Goal: Task Accomplishment & Management: Use online tool/utility

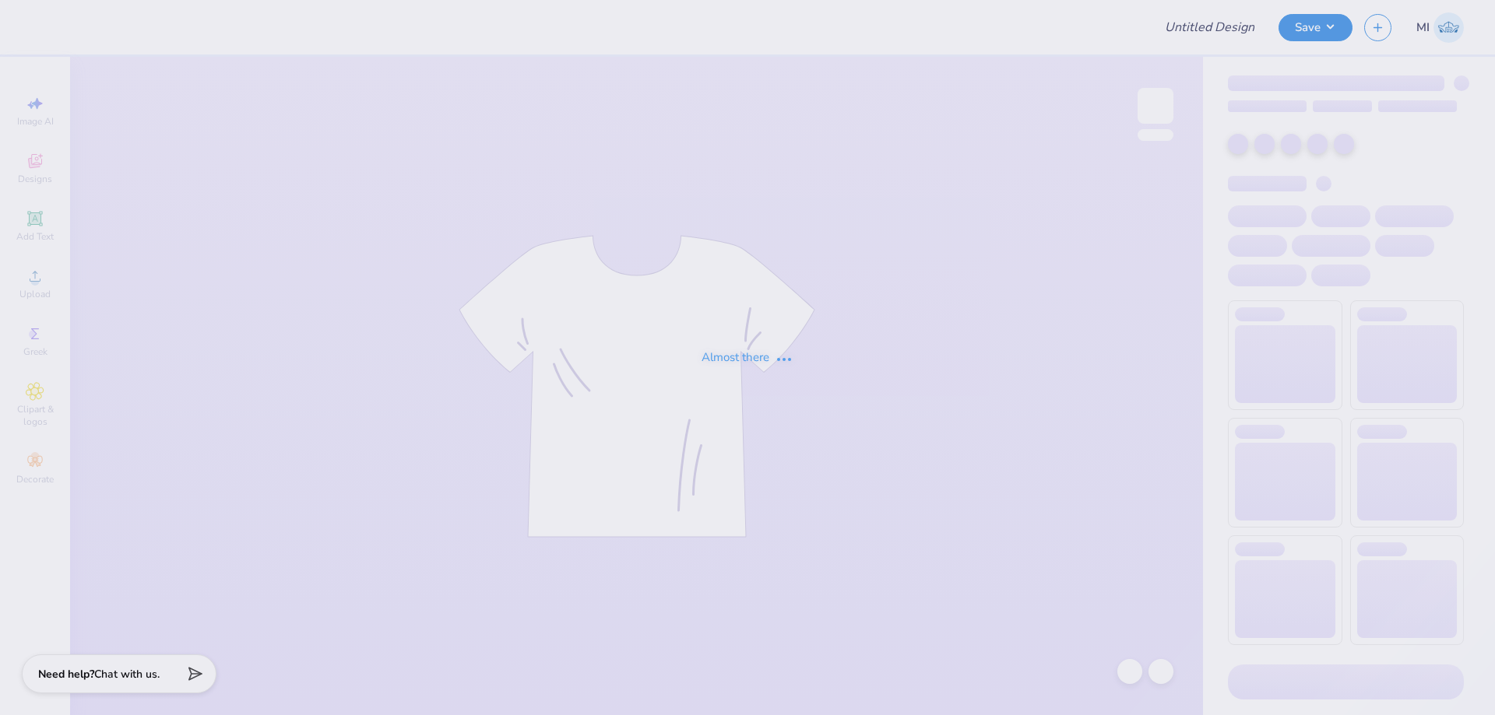
type input "FPS239929"
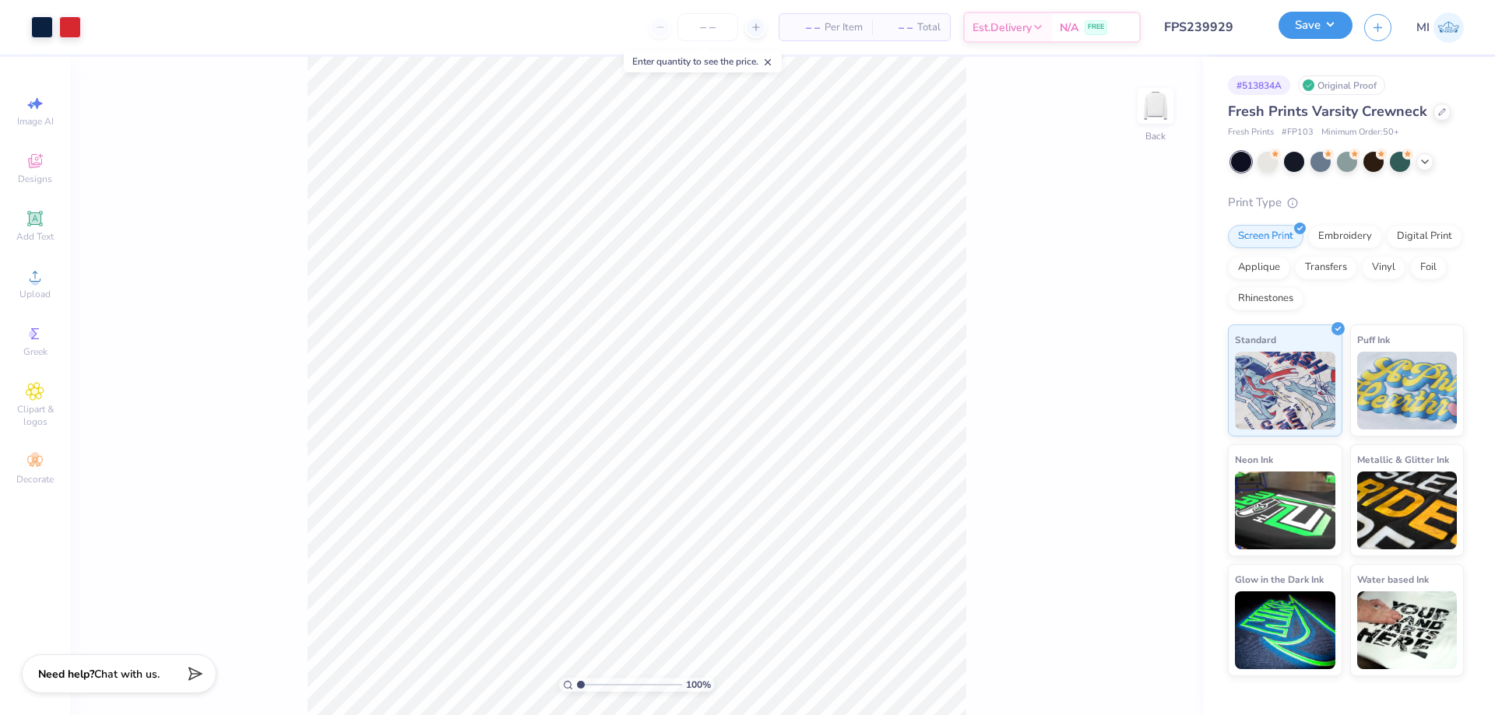
click at [1344, 30] on button "Save" at bounding box center [1315, 25] width 74 height 27
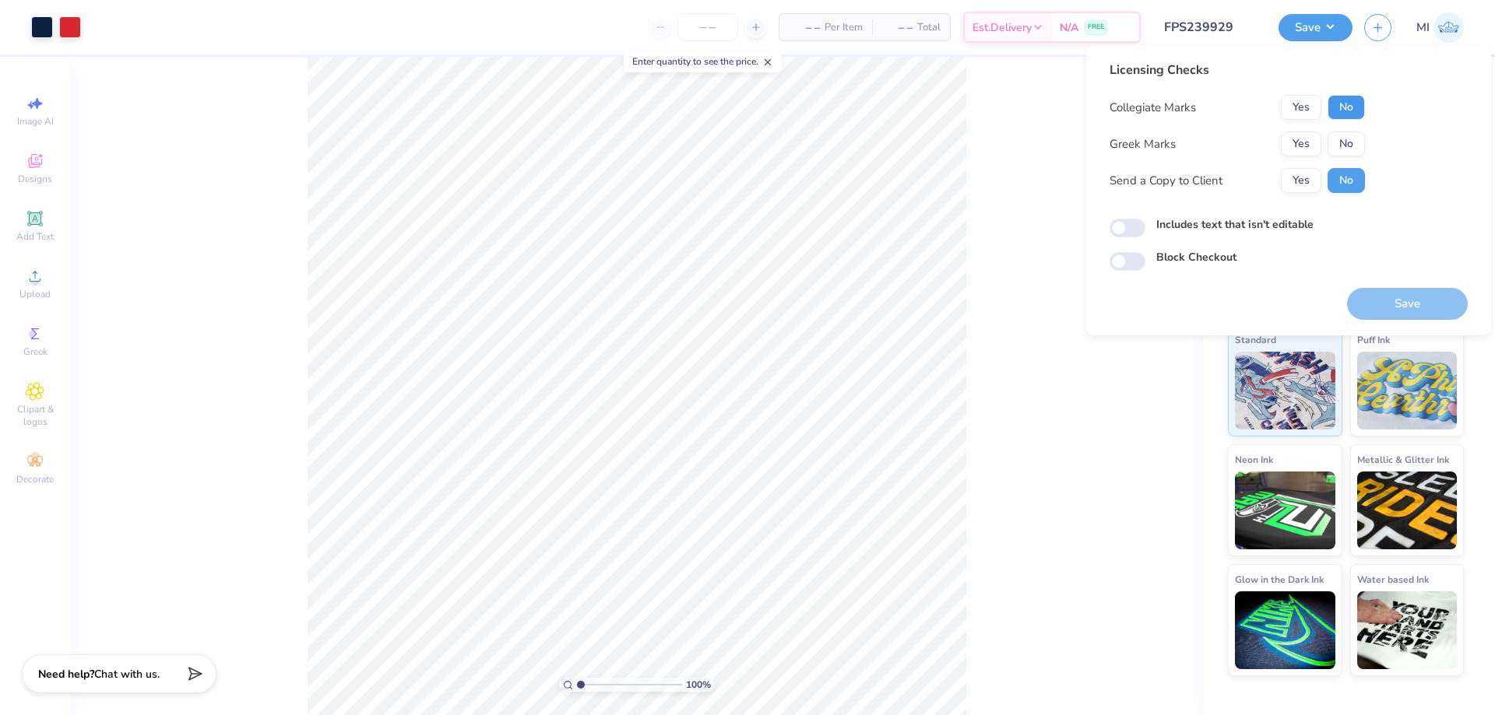
click at [1340, 100] on button "No" at bounding box center [1345, 107] width 37 height 25
click at [1309, 142] on button "Yes" at bounding box center [1301, 144] width 40 height 25
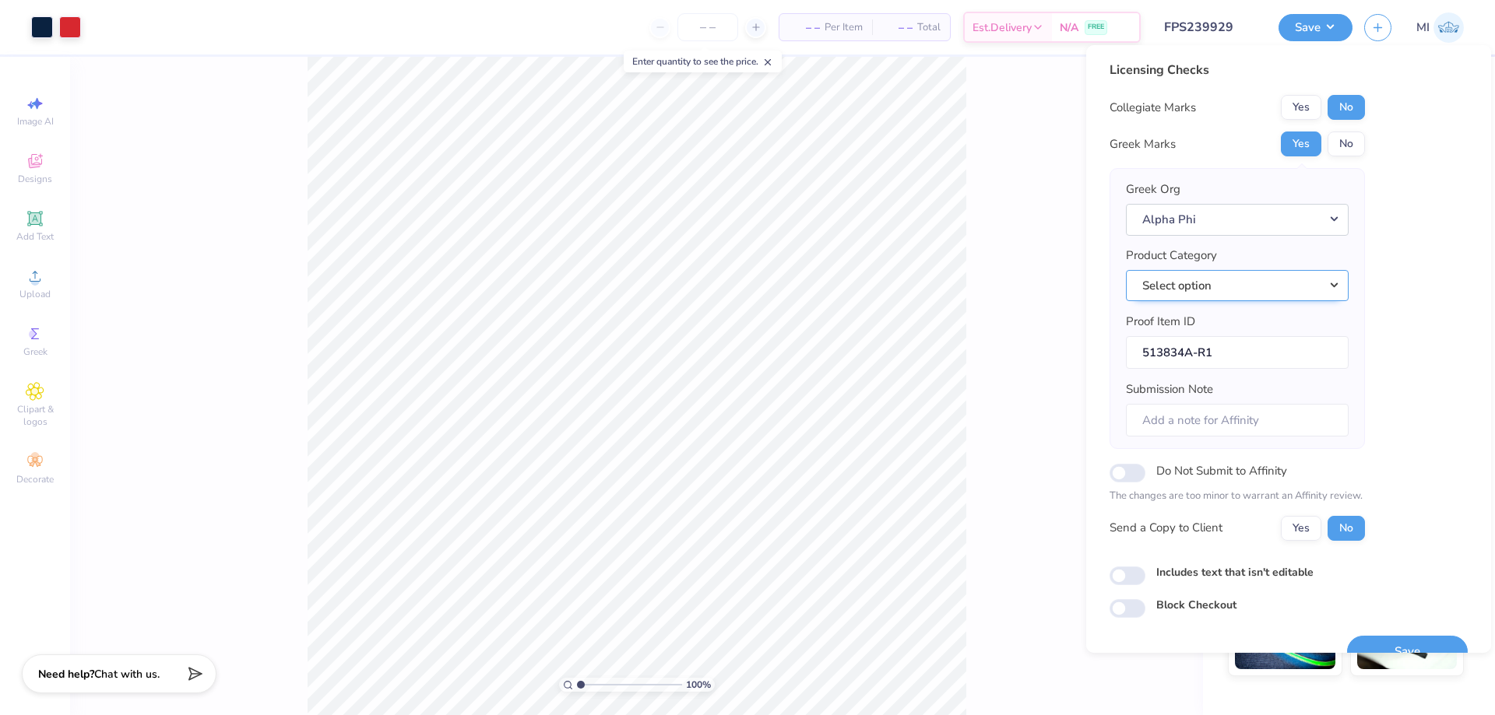
click at [1314, 288] on button "Select option" at bounding box center [1237, 286] width 223 height 32
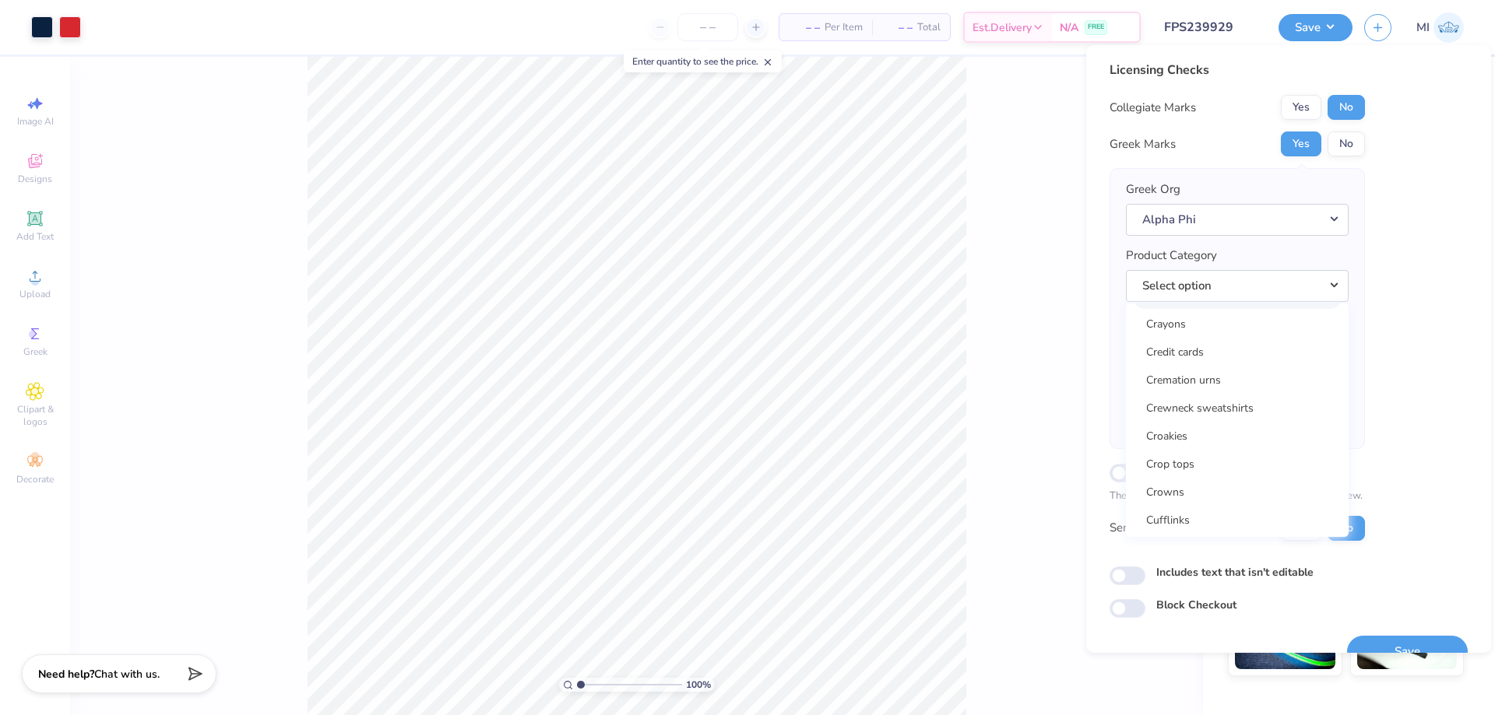
scroll to position [6913, 0]
click at [1199, 389] on link "Crewneck sweatshirts" at bounding box center [1237, 388] width 210 height 26
click at [1417, 461] on div "Licensing Checks Collegiate Marks Yes No Greek Marks Yes No Greek Org Alpha Phi…" at bounding box center [1288, 339] width 358 height 557
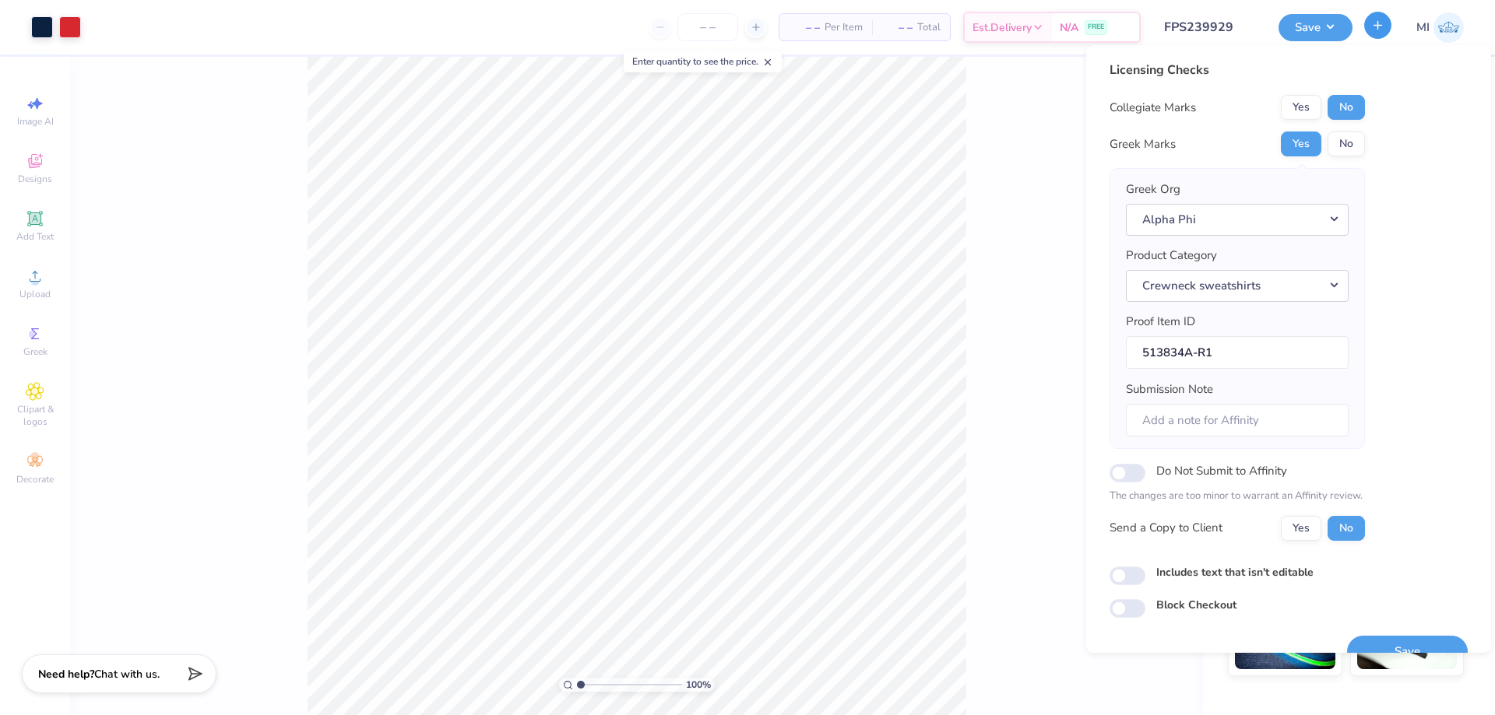
click at [1376, 29] on icon "button" at bounding box center [1377, 25] width 13 height 13
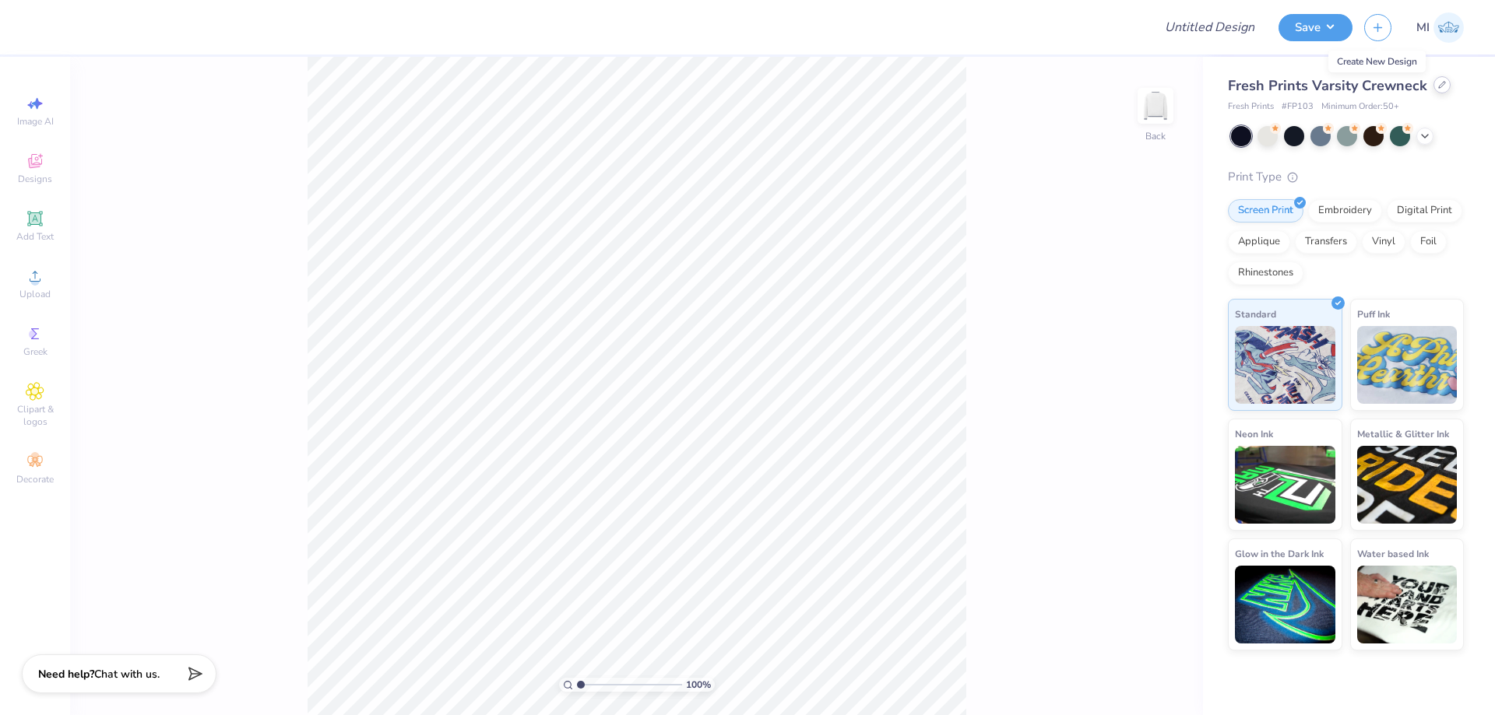
click at [1433, 88] on div at bounding box center [1441, 84] width 17 height 17
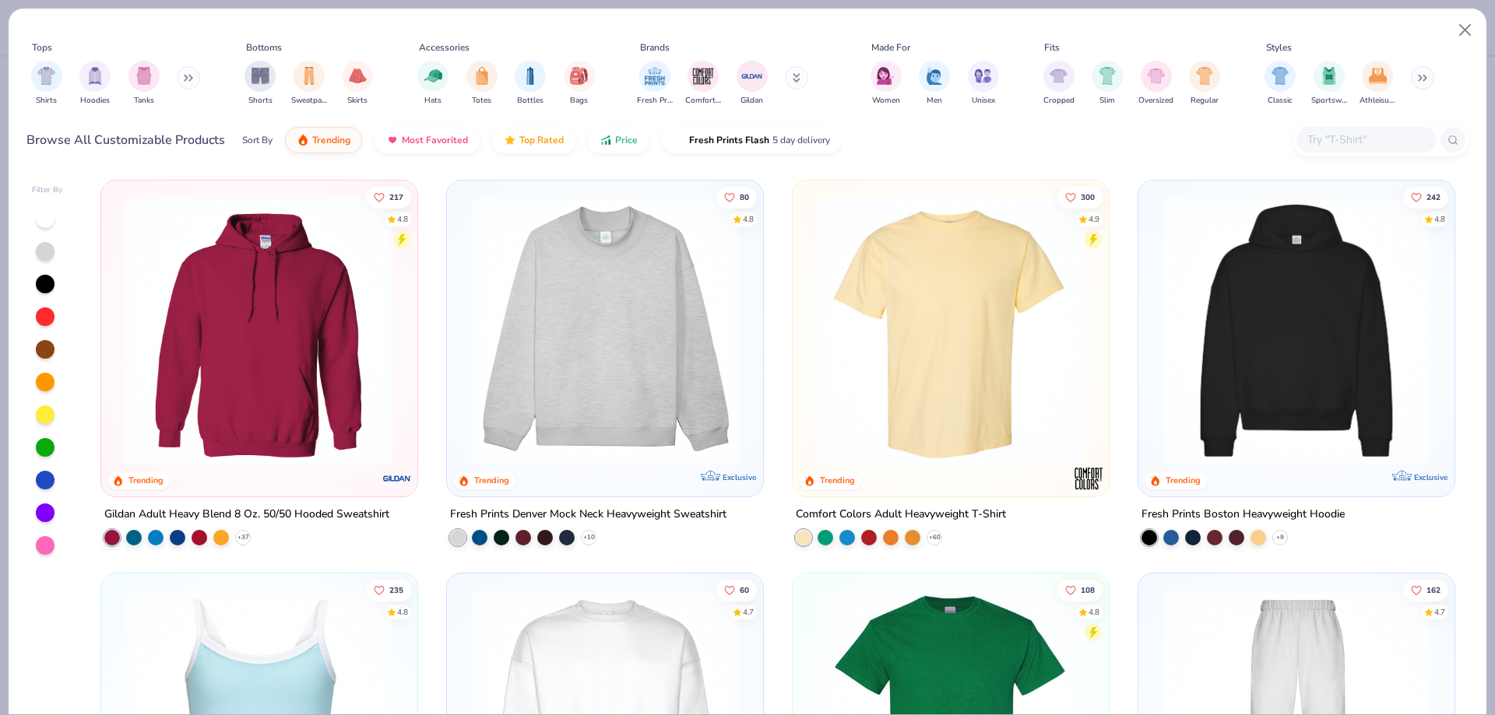
click at [624, 353] on img at bounding box center [604, 330] width 285 height 269
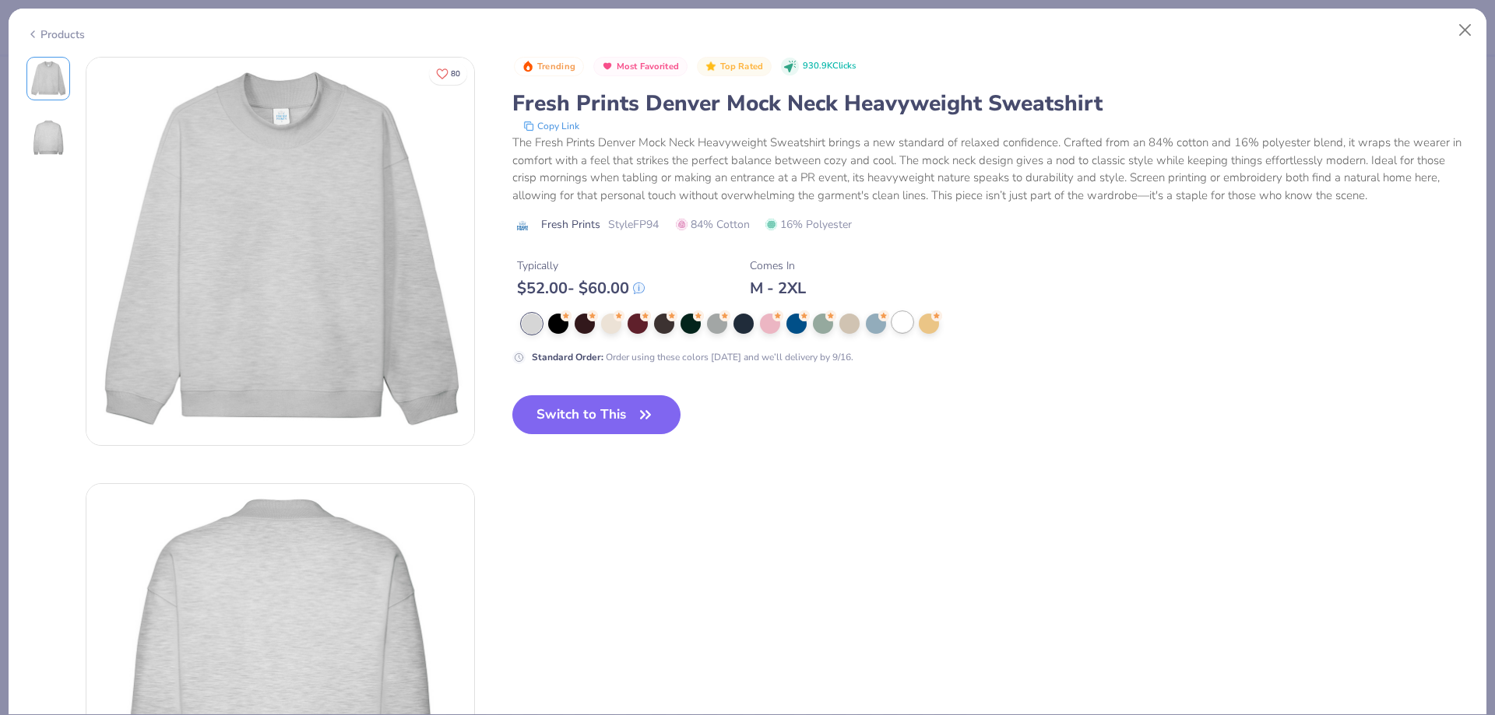
click at [900, 325] on div at bounding box center [902, 322] width 20 height 20
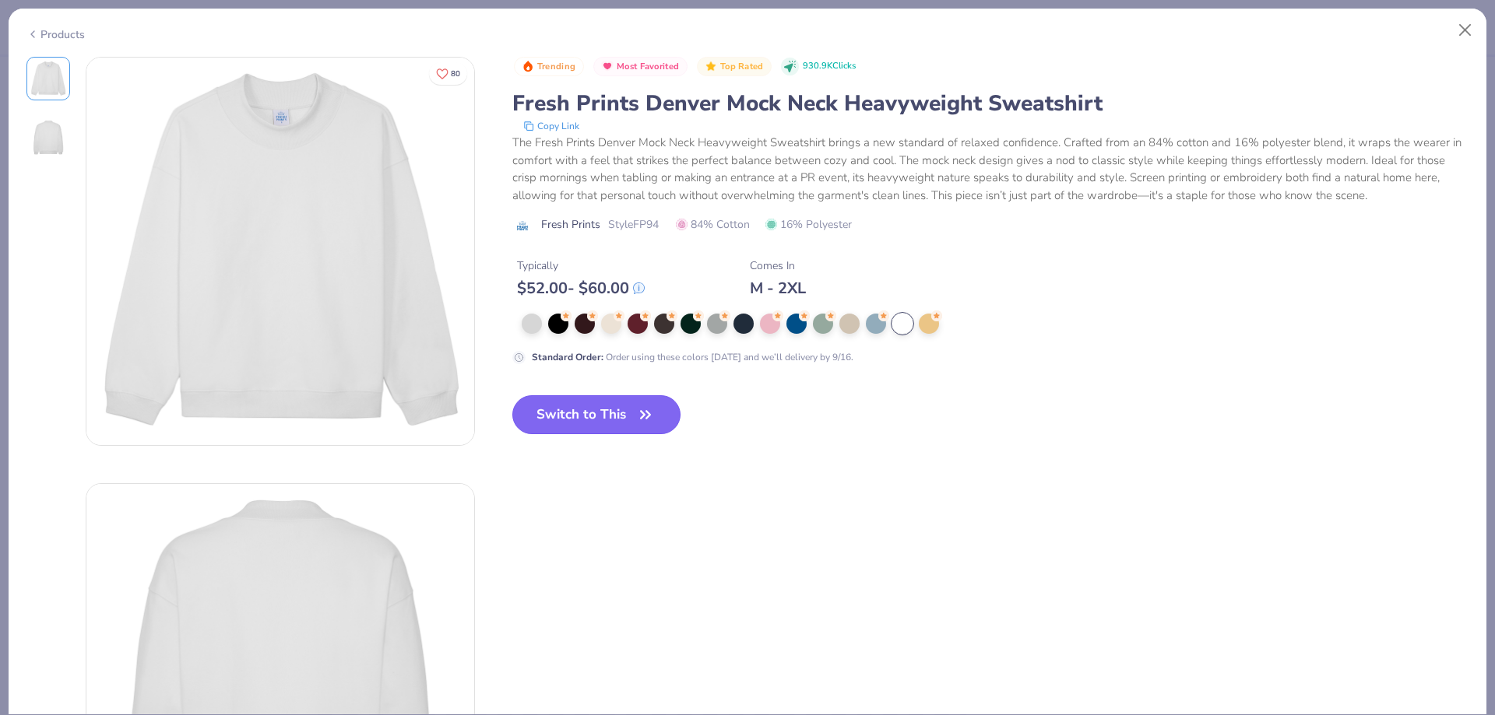
click at [611, 407] on button "Switch to This" at bounding box center [596, 414] width 169 height 39
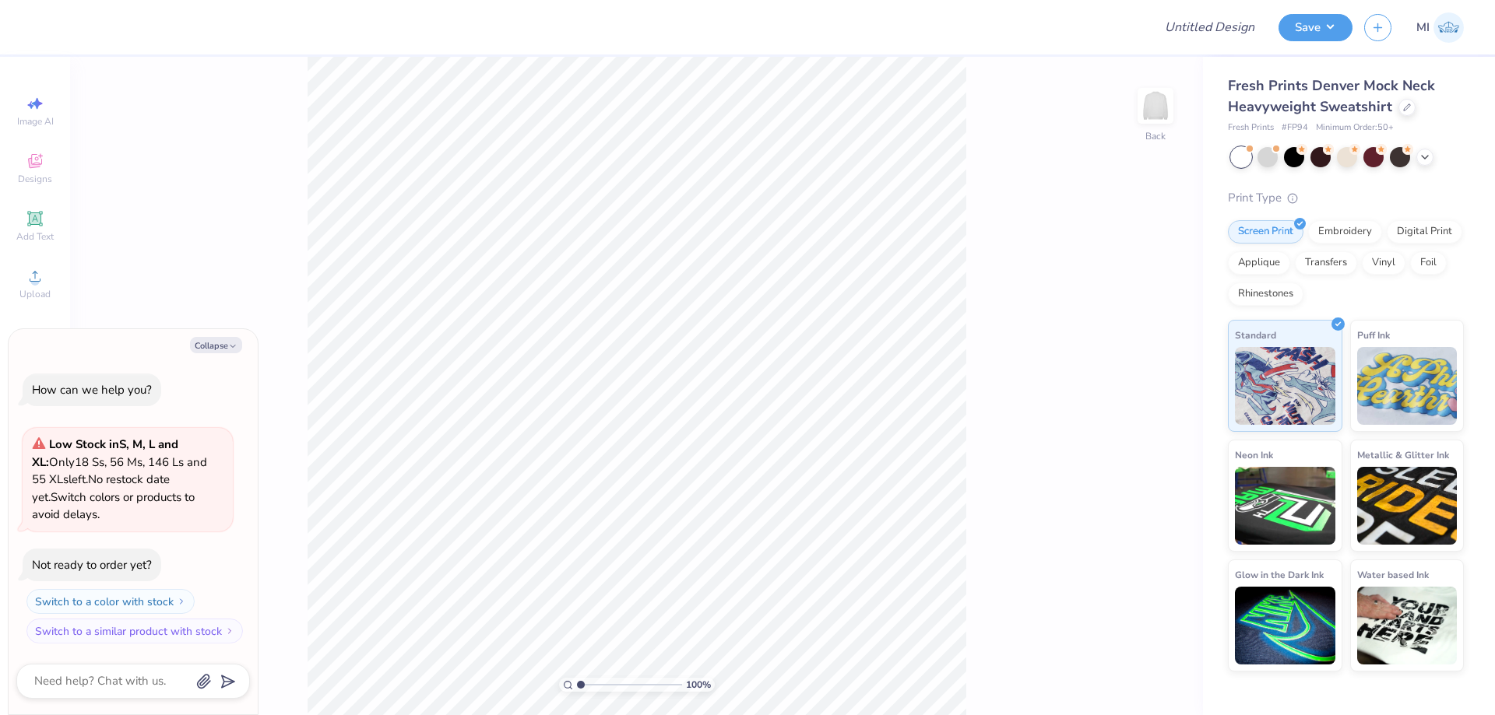
type textarea "x"
click at [1172, 29] on input "Design Title" at bounding box center [1190, 27] width 153 height 31
paste input "FPS239931"
type input "FPS239931"
type textarea "x"
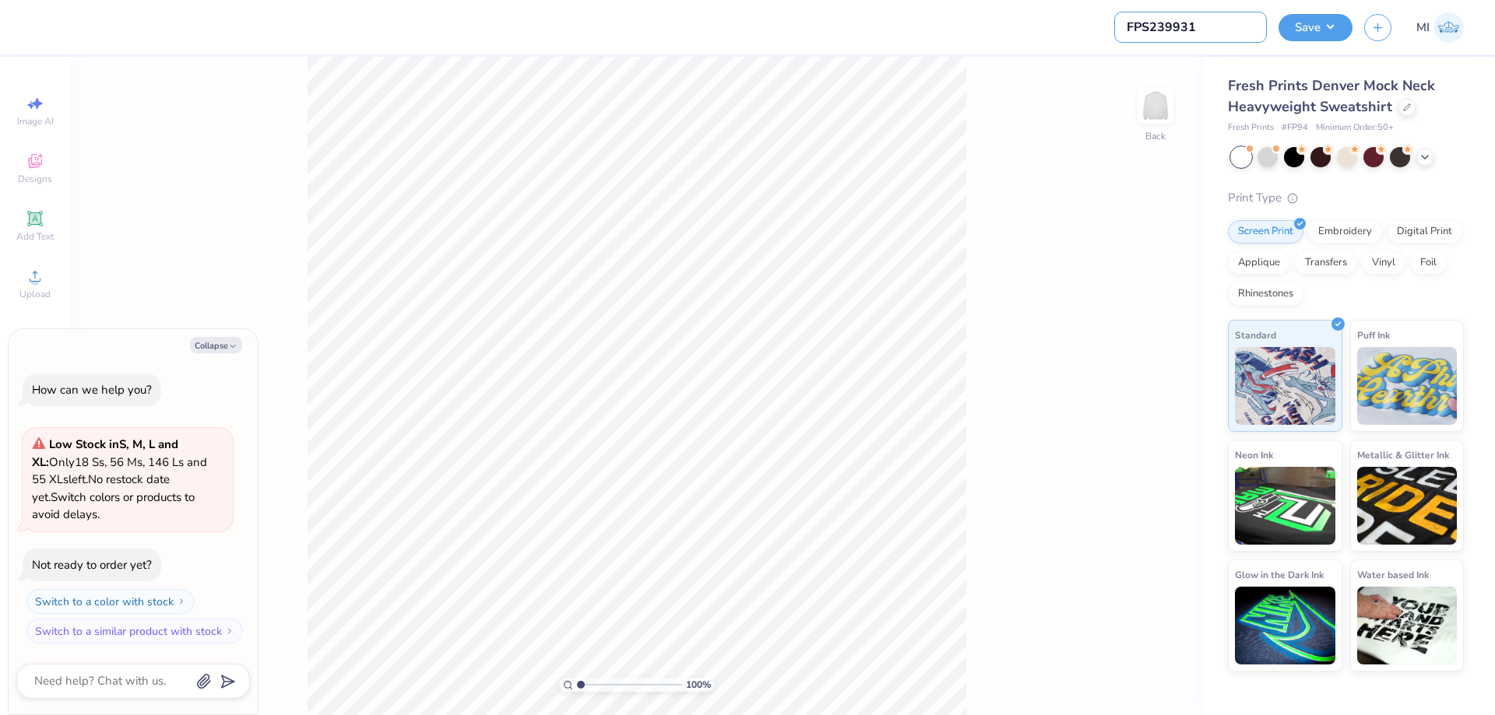
type input "FPS239931"
click at [1021, 33] on div at bounding box center [592, 27] width 1098 height 54
click at [1404, 110] on icon at bounding box center [1407, 106] width 8 height 8
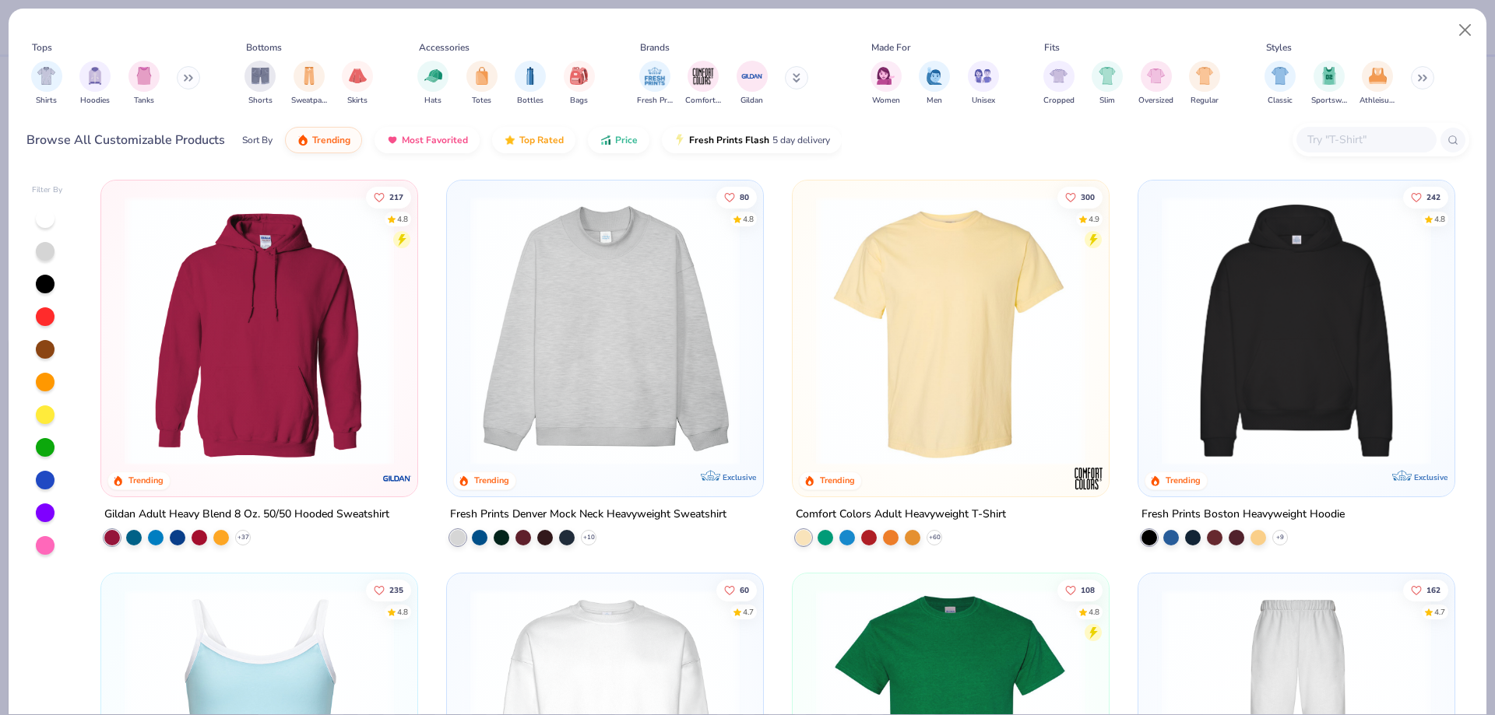
click at [519, 332] on img at bounding box center [604, 330] width 285 height 269
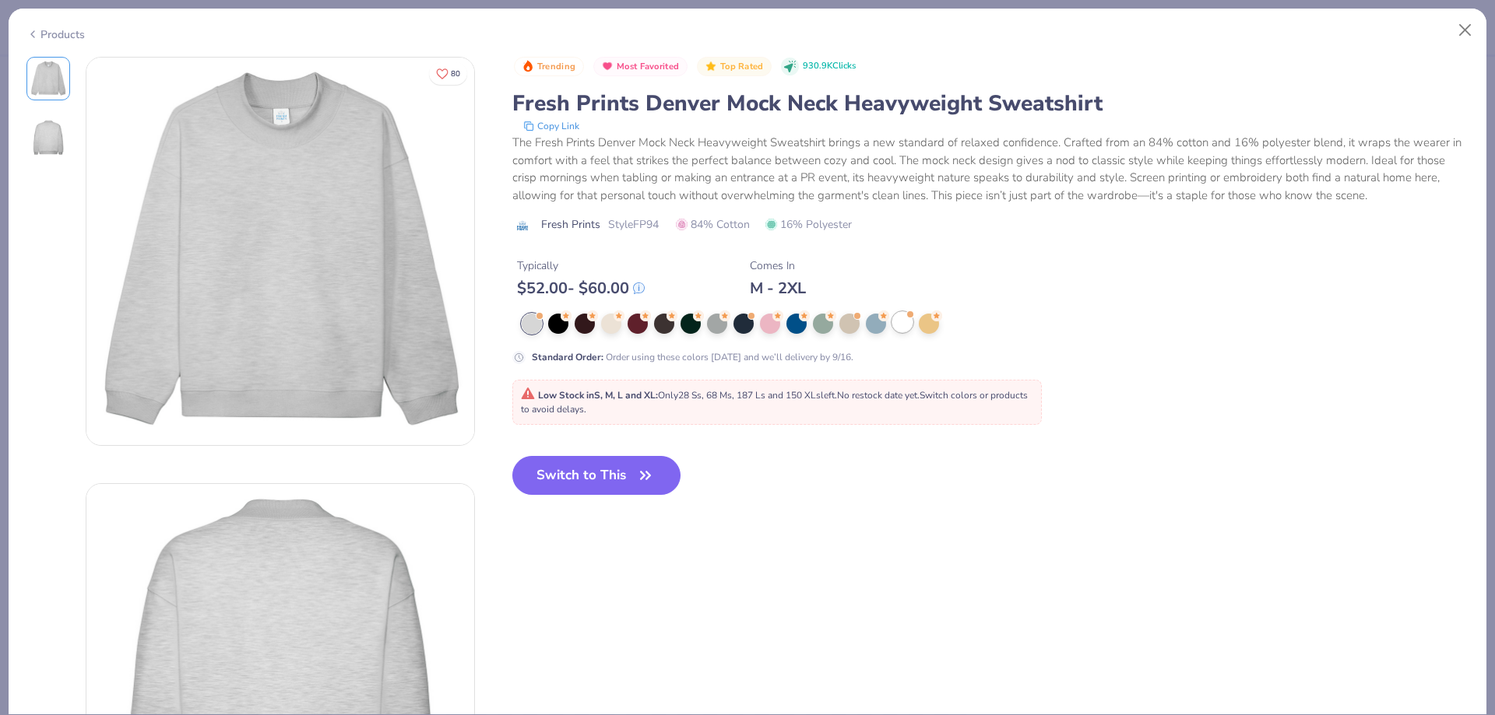
click at [899, 325] on div at bounding box center [902, 322] width 20 height 20
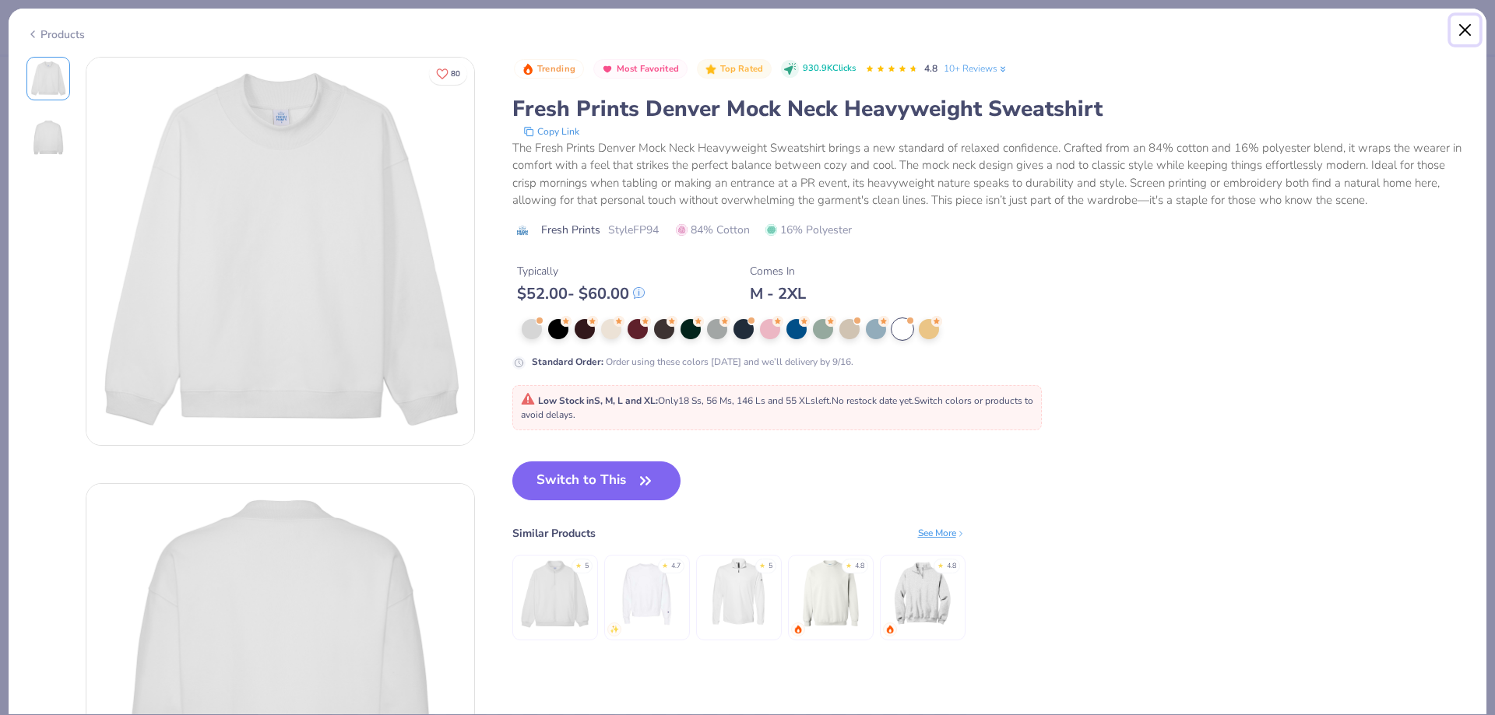
drag, startPoint x: 1478, startPoint y: 22, endPoint x: 1473, endPoint y: 31, distance: 10.4
click at [1478, 24] on button "Close" at bounding box center [1465, 31] width 30 height 30
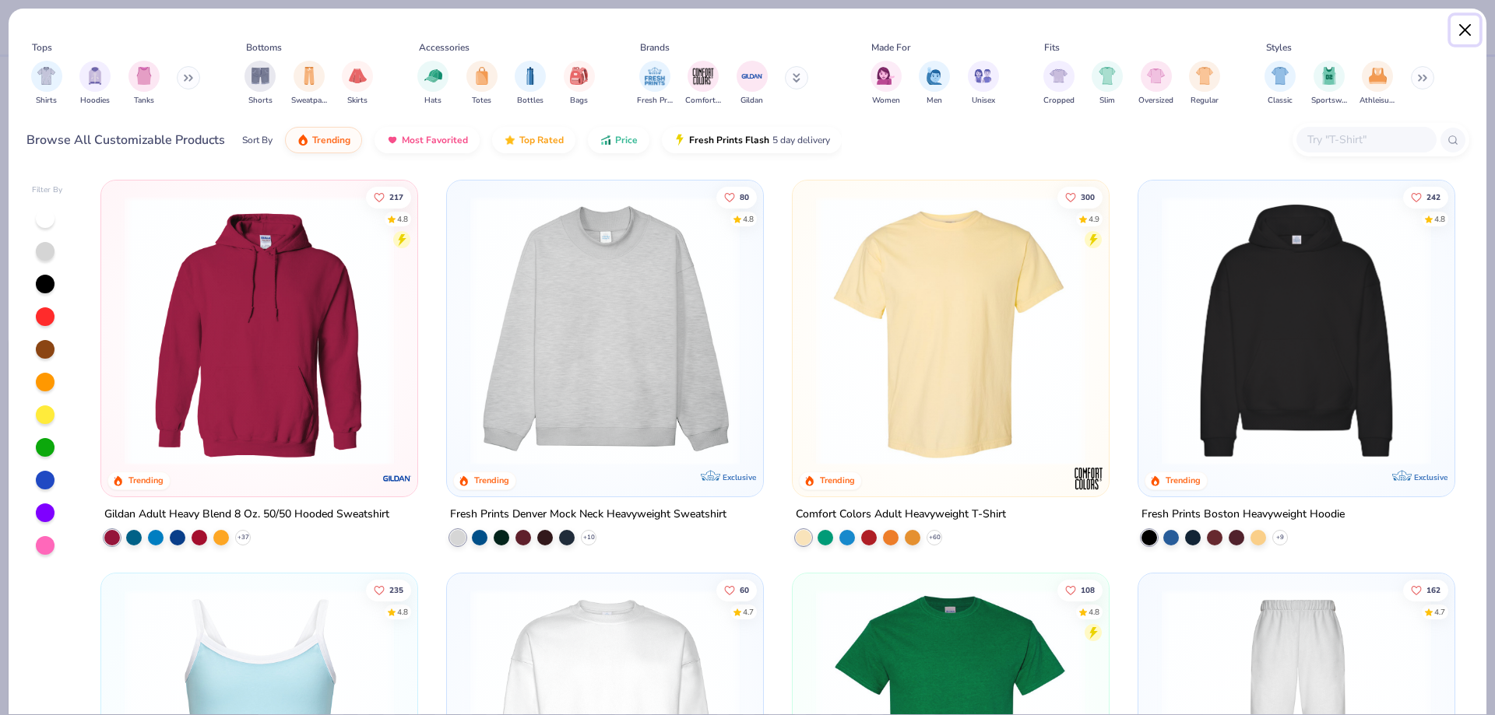
click at [1471, 31] on button "Close" at bounding box center [1465, 31] width 30 height 30
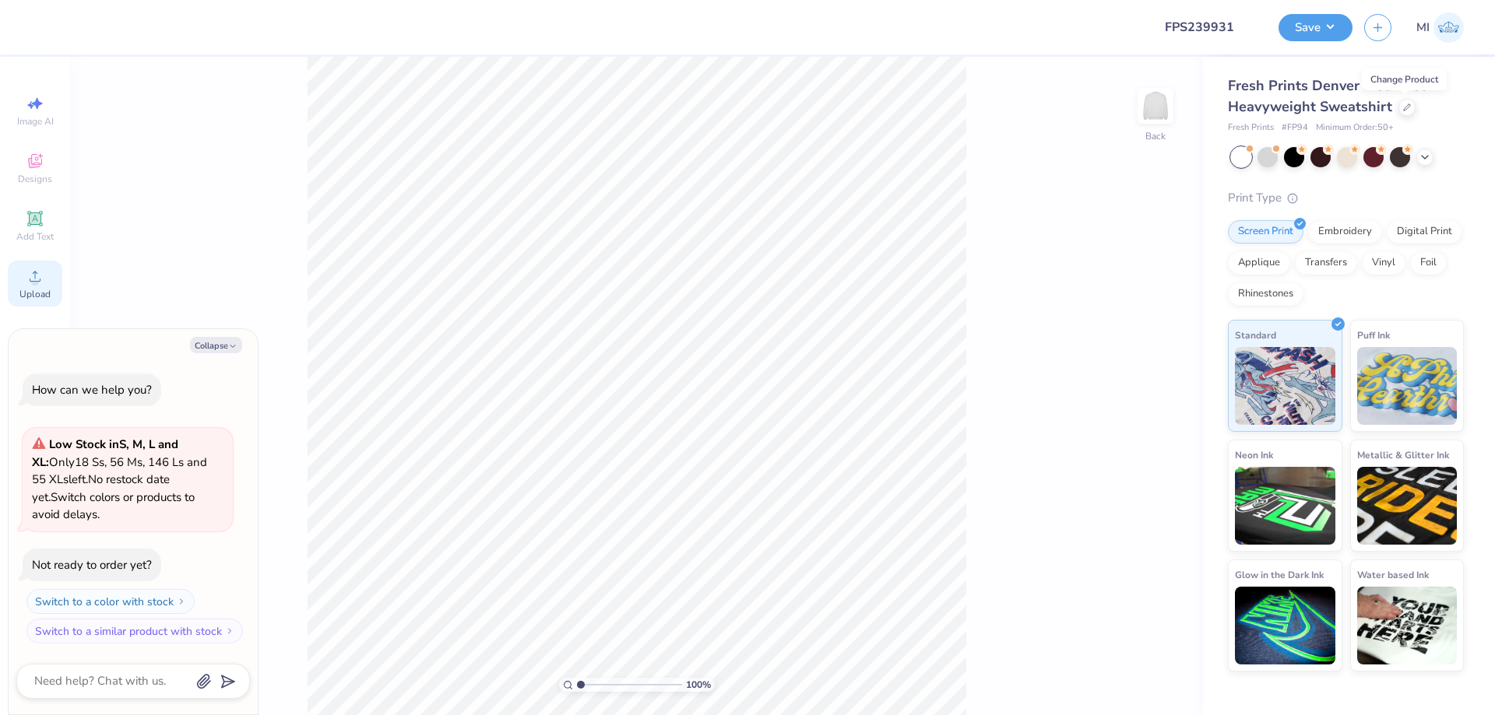
click at [42, 286] on div "Upload" at bounding box center [35, 284] width 54 height 46
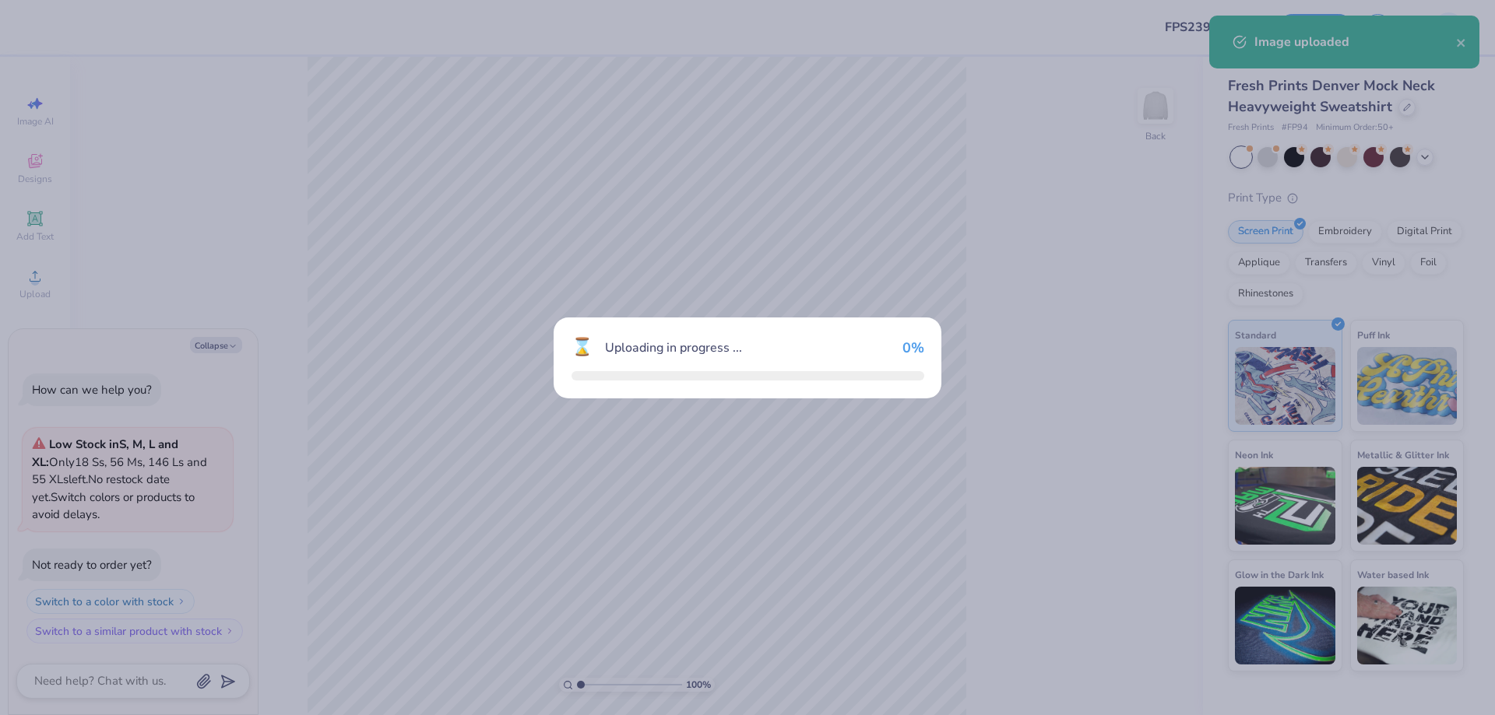
type textarea "x"
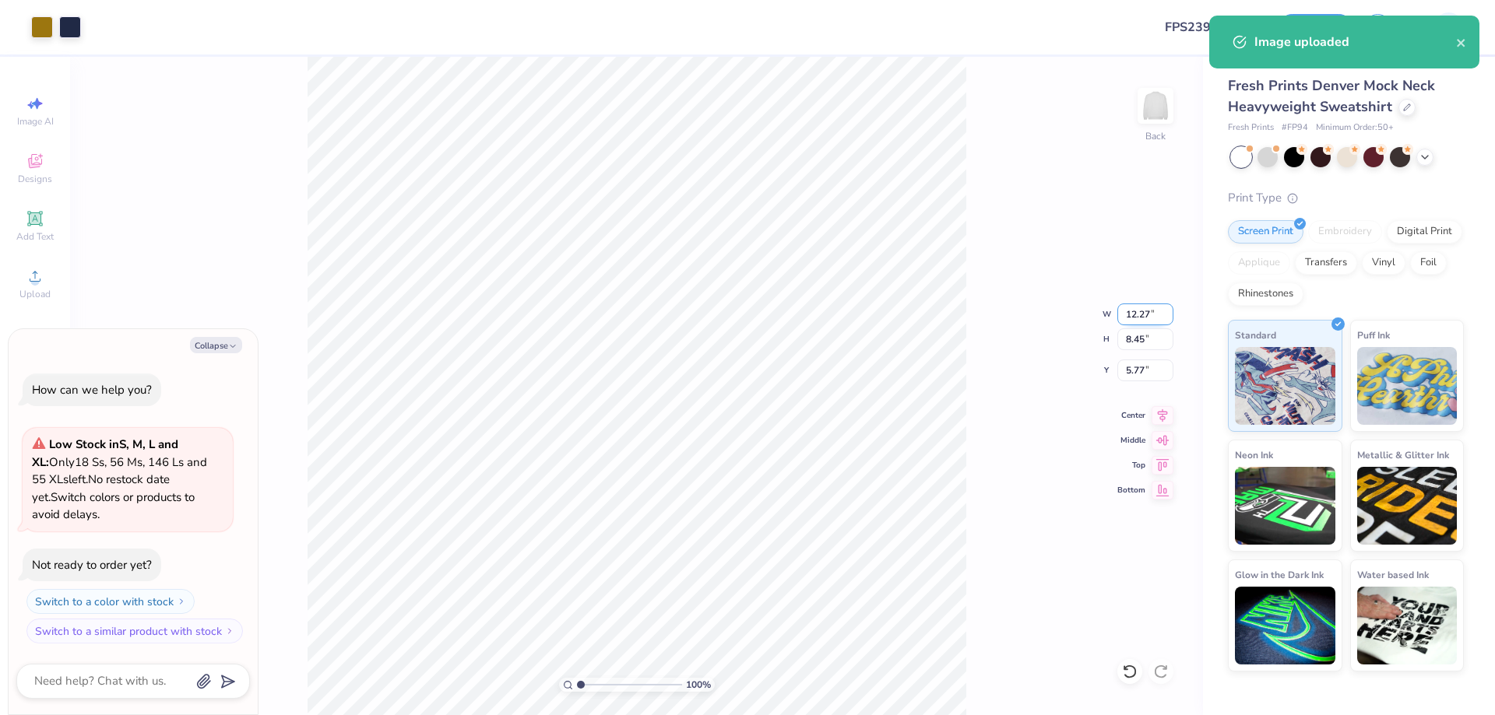
click at [1144, 311] on input "12.27" at bounding box center [1145, 315] width 56 height 22
click at [1144, 311] on input "12" at bounding box center [1145, 315] width 56 height 22
type input "12.5"
type textarea "x"
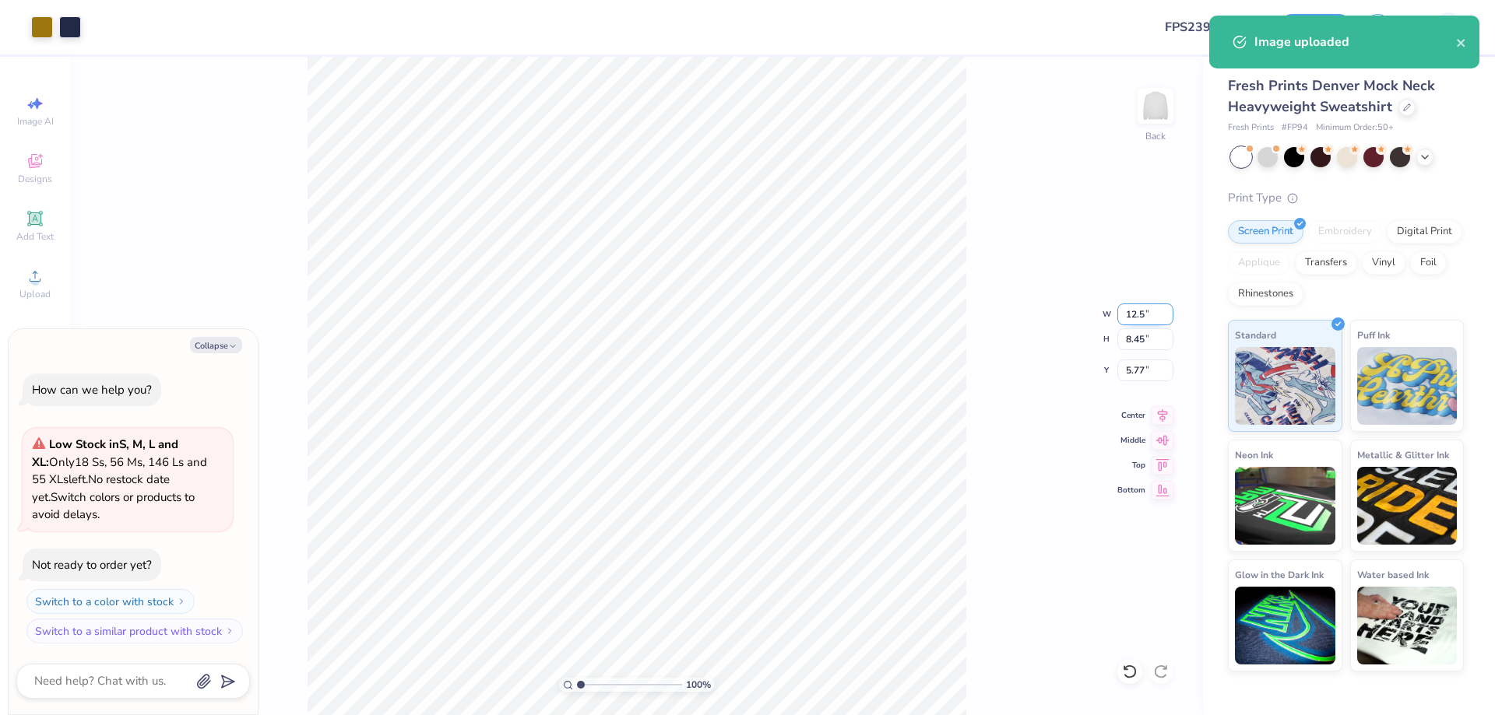
type input "12.50"
type input "8.61"
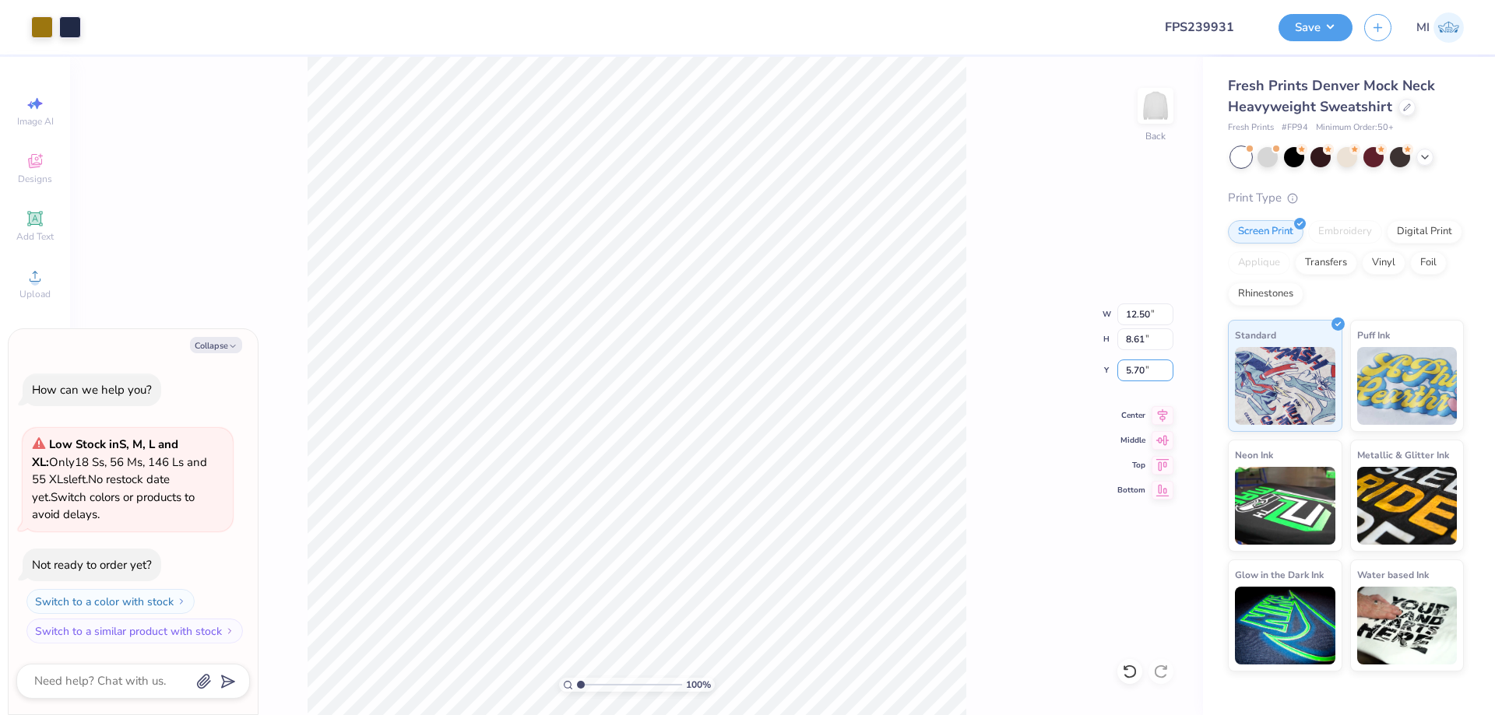
drag, startPoint x: 1154, startPoint y: 371, endPoint x: 1097, endPoint y: 370, distance: 57.6
click at [1117, 370] on input "5.70" at bounding box center [1145, 371] width 56 height 22
type input "3"
type textarea "x"
type input "3.00"
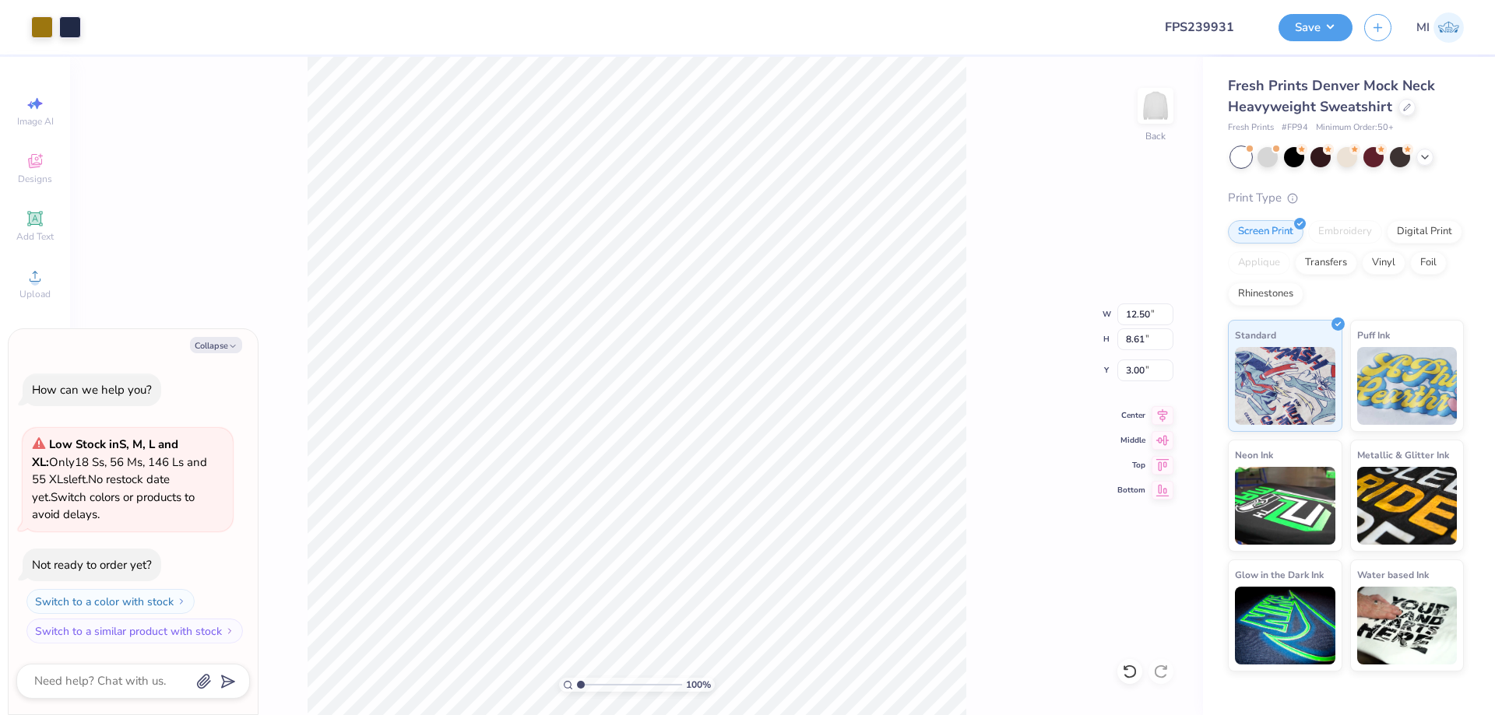
drag, startPoint x: 988, startPoint y: 366, endPoint x: 969, endPoint y: 361, distance: 19.3
click at [986, 366] on div "100 % Back W 12.50 12.50 " H 8.61 8.61 " Y 3.00 3.00 " Center Middle Top Bottom" at bounding box center [636, 386] width 1133 height 659
type textarea "x"
drag, startPoint x: 1149, startPoint y: 372, endPoint x: 1074, endPoint y: 374, distance: 75.5
click at [1117, 374] on input "2" at bounding box center [1145, 371] width 56 height 22
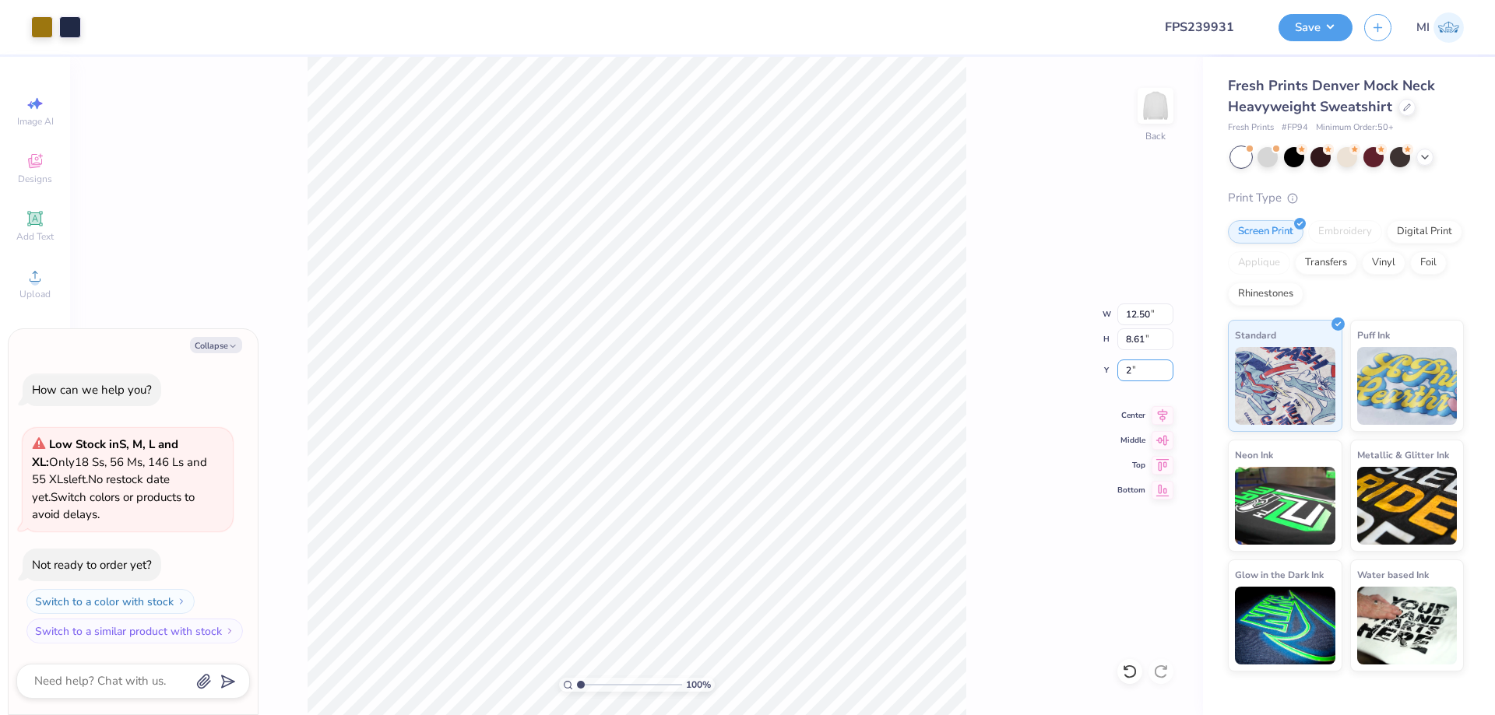
type input "2"
type textarea "x"
type input "2.00"
click at [1329, 33] on button "Save" at bounding box center [1315, 25] width 74 height 27
type textarea "x"
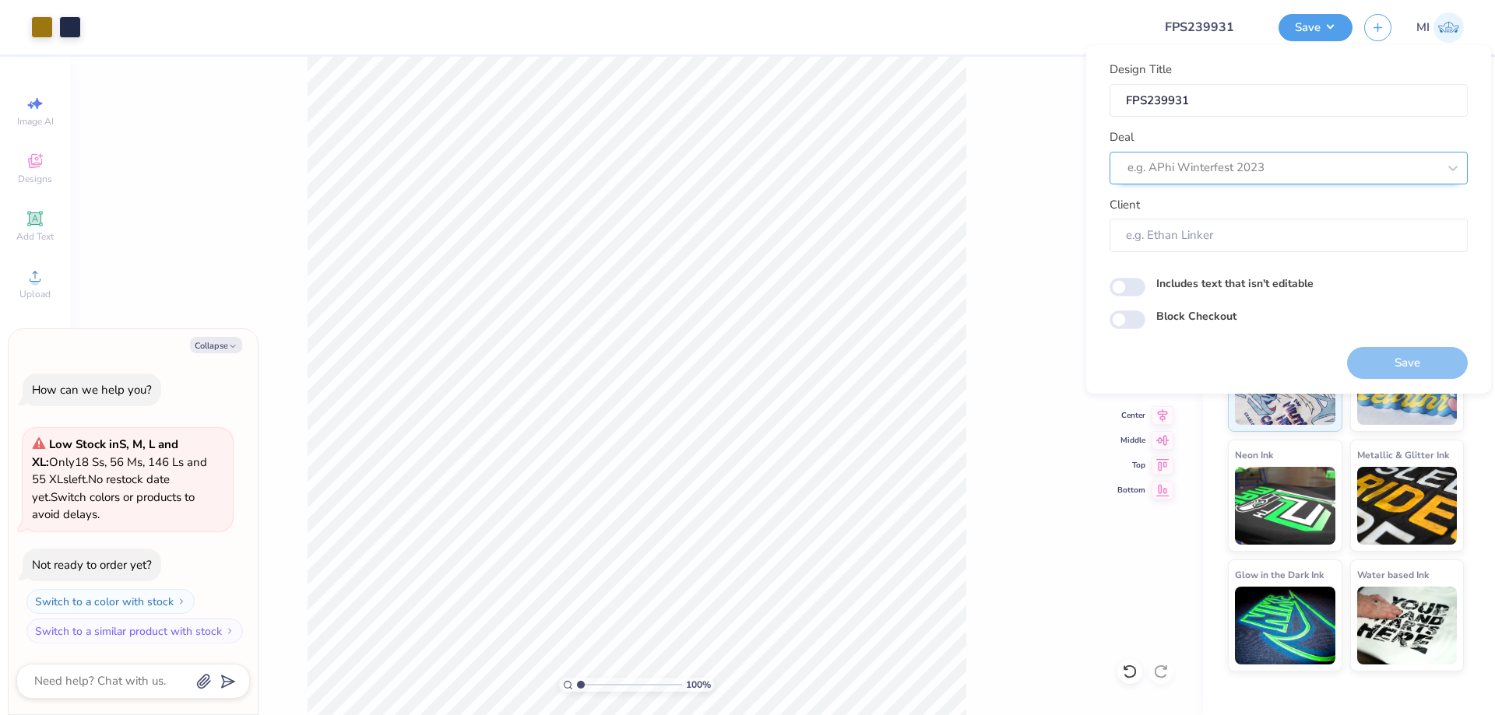
click at [1367, 175] on div at bounding box center [1282, 167] width 310 height 21
type input "Design Tool Gallery"
click at [1346, 230] on input "Client" at bounding box center [1288, 235] width 358 height 33
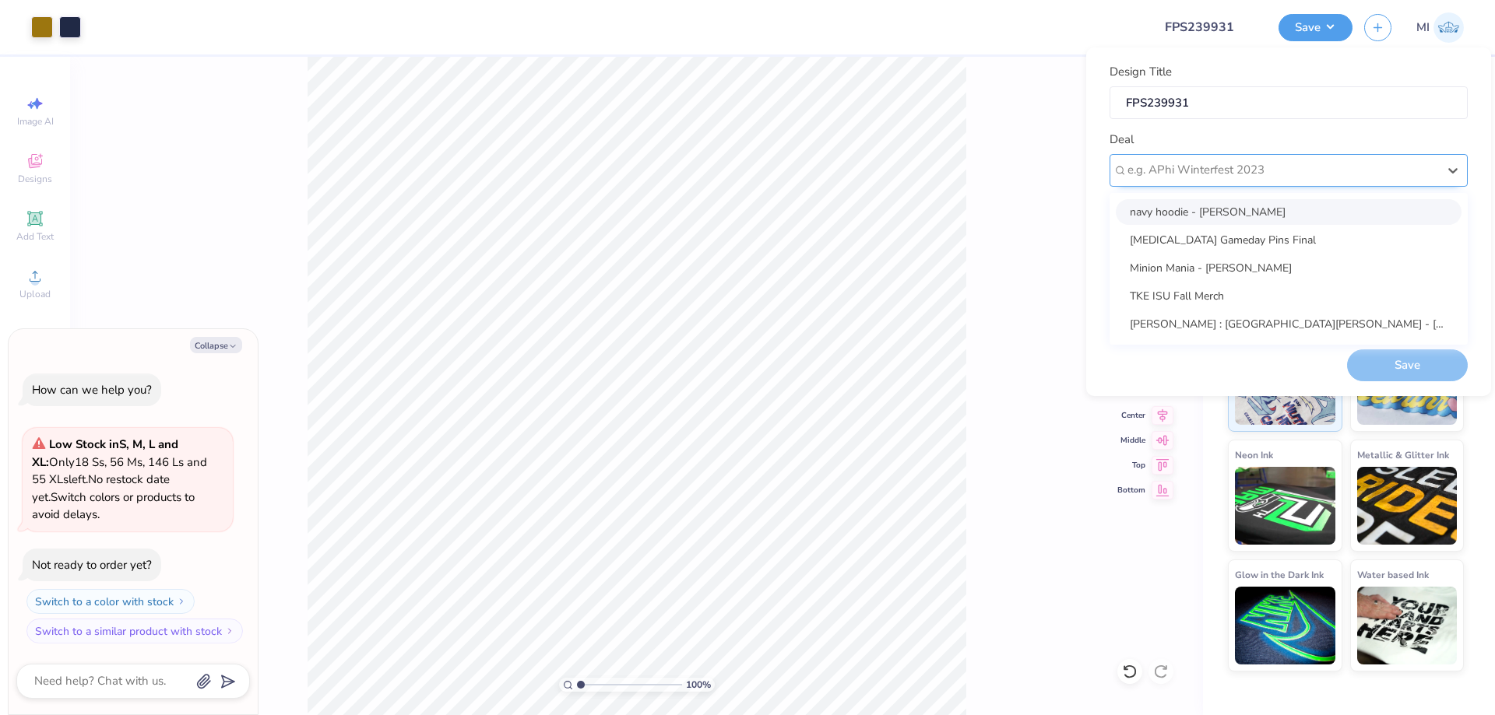
click at [1287, 176] on div at bounding box center [1282, 170] width 310 height 21
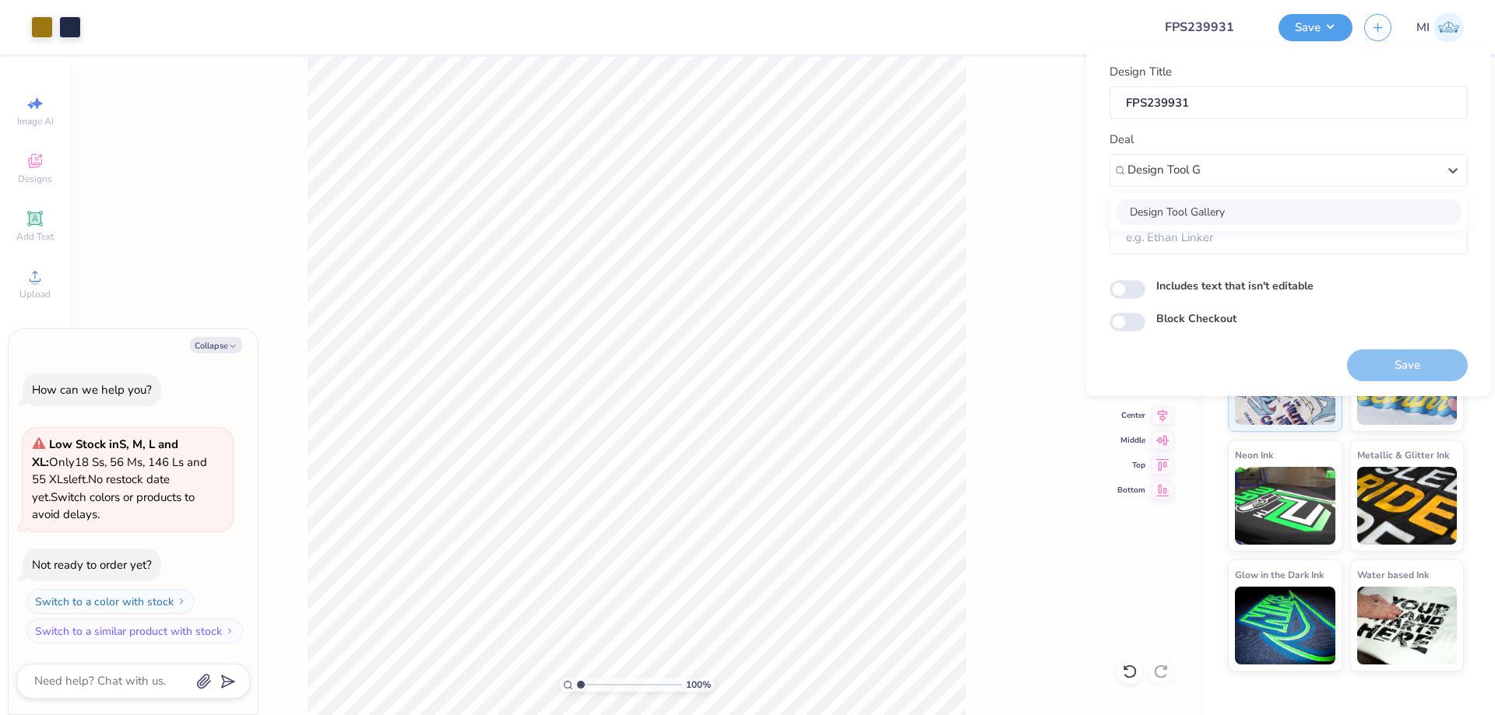
click at [1240, 211] on div "Design Tool Gallery" at bounding box center [1289, 212] width 346 height 26
type input "Design Tool G"
type textarea "x"
type input "Design Tool Gallery User"
click at [1377, 357] on button "Save" at bounding box center [1407, 366] width 121 height 32
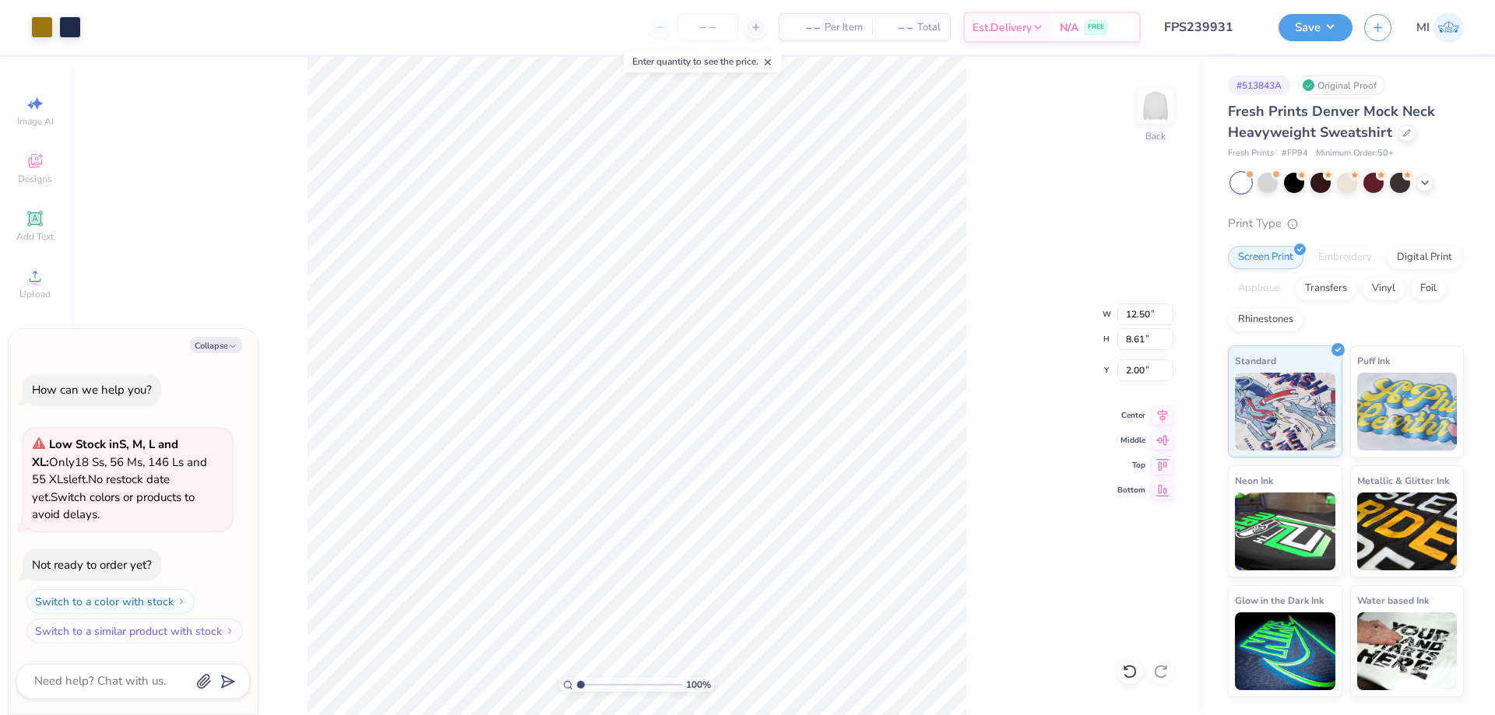
click at [1308, 38] on button "Save" at bounding box center [1315, 27] width 74 height 27
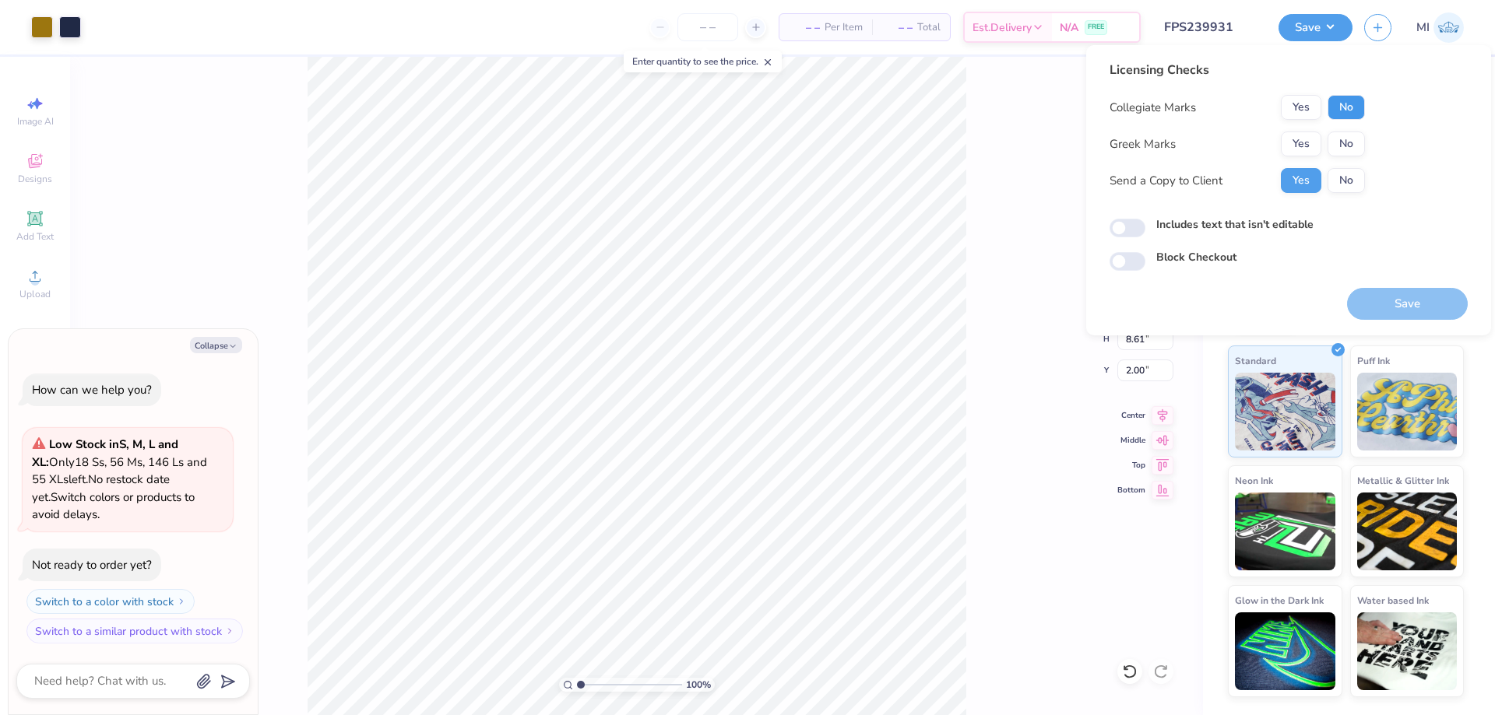
click at [1346, 114] on button "No" at bounding box center [1345, 107] width 37 height 25
click at [1303, 144] on button "Yes" at bounding box center [1301, 144] width 40 height 25
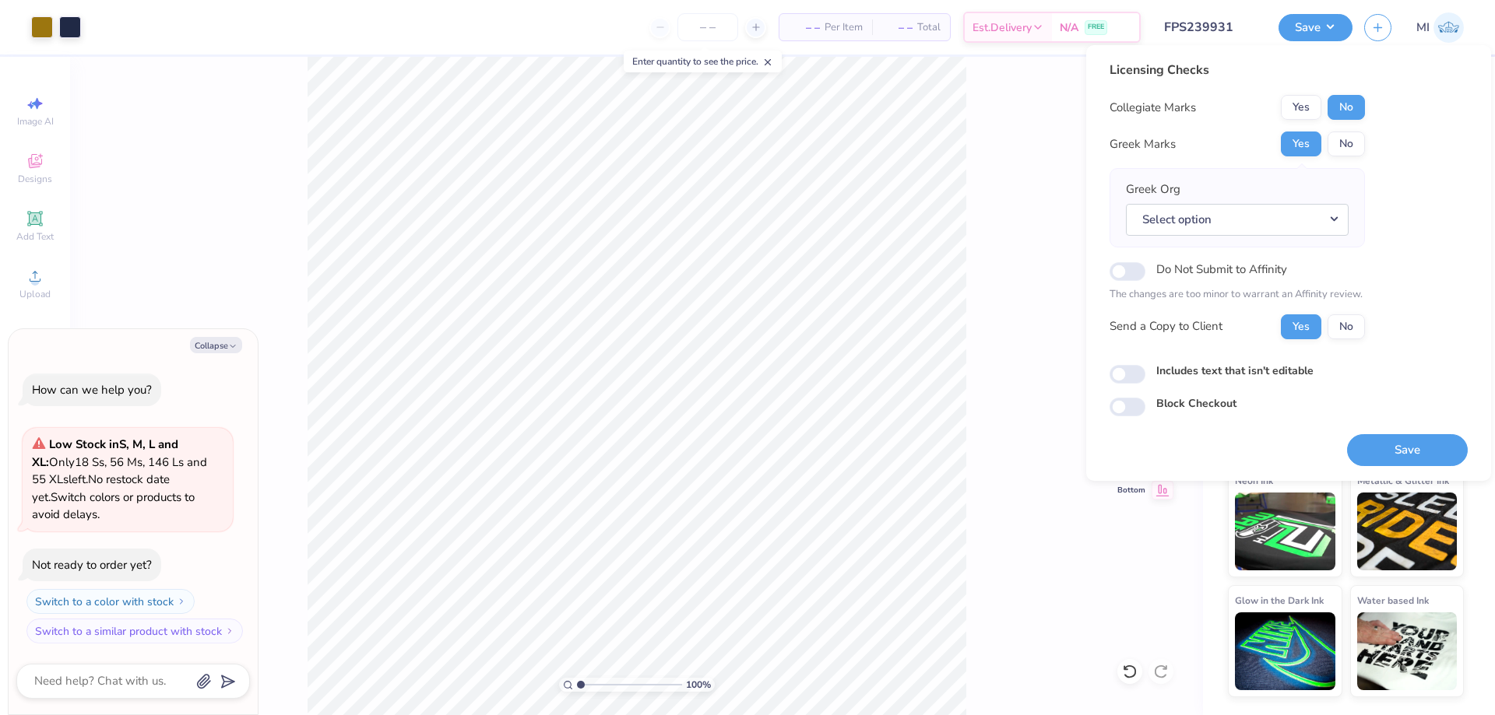
type textarea "x"
drag, startPoint x: 1304, startPoint y: 227, endPoint x: 1300, endPoint y: 237, distance: 10.8
click at [1304, 227] on button "Select option" at bounding box center [1237, 220] width 223 height 32
click at [1225, 307] on link "Pi Kappa Alpha" at bounding box center [1237, 309] width 210 height 26
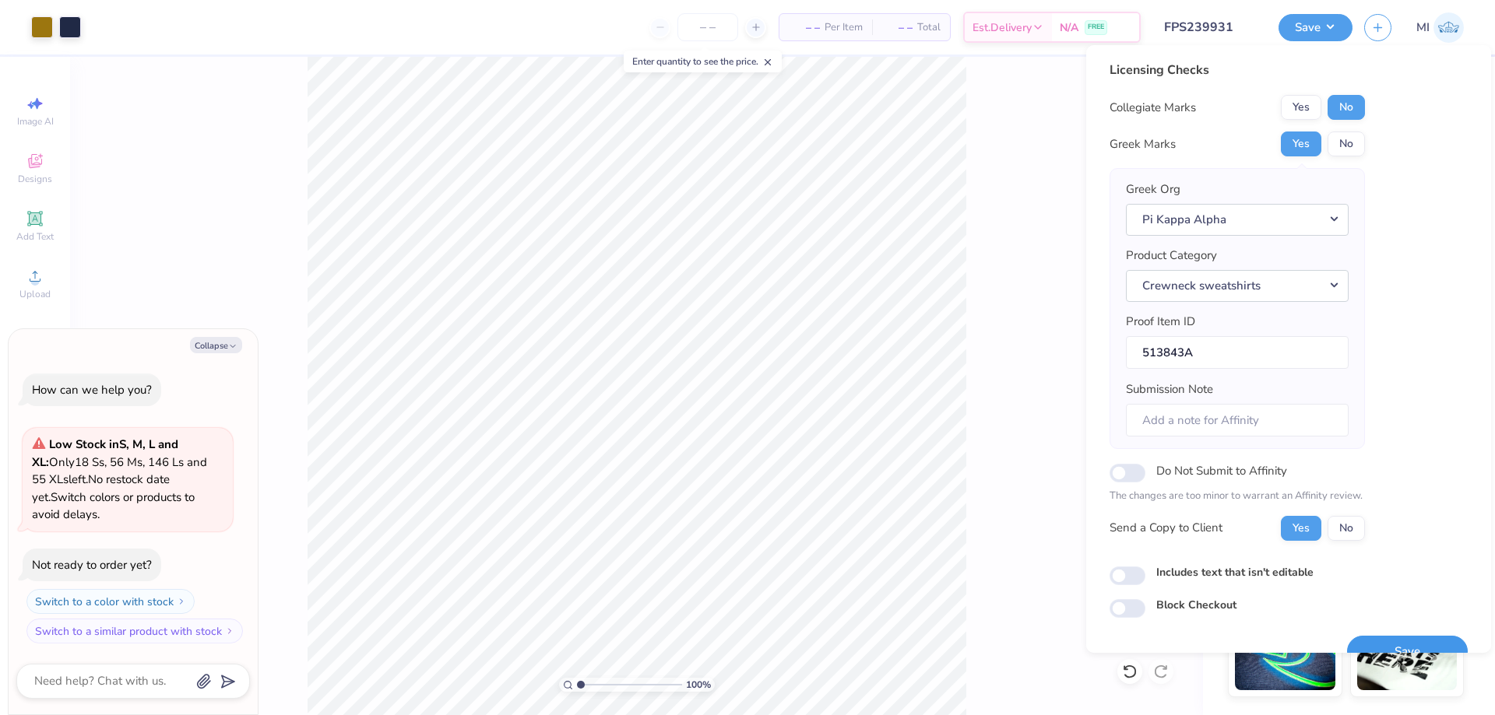
click at [1415, 650] on button "Save" at bounding box center [1407, 652] width 121 height 32
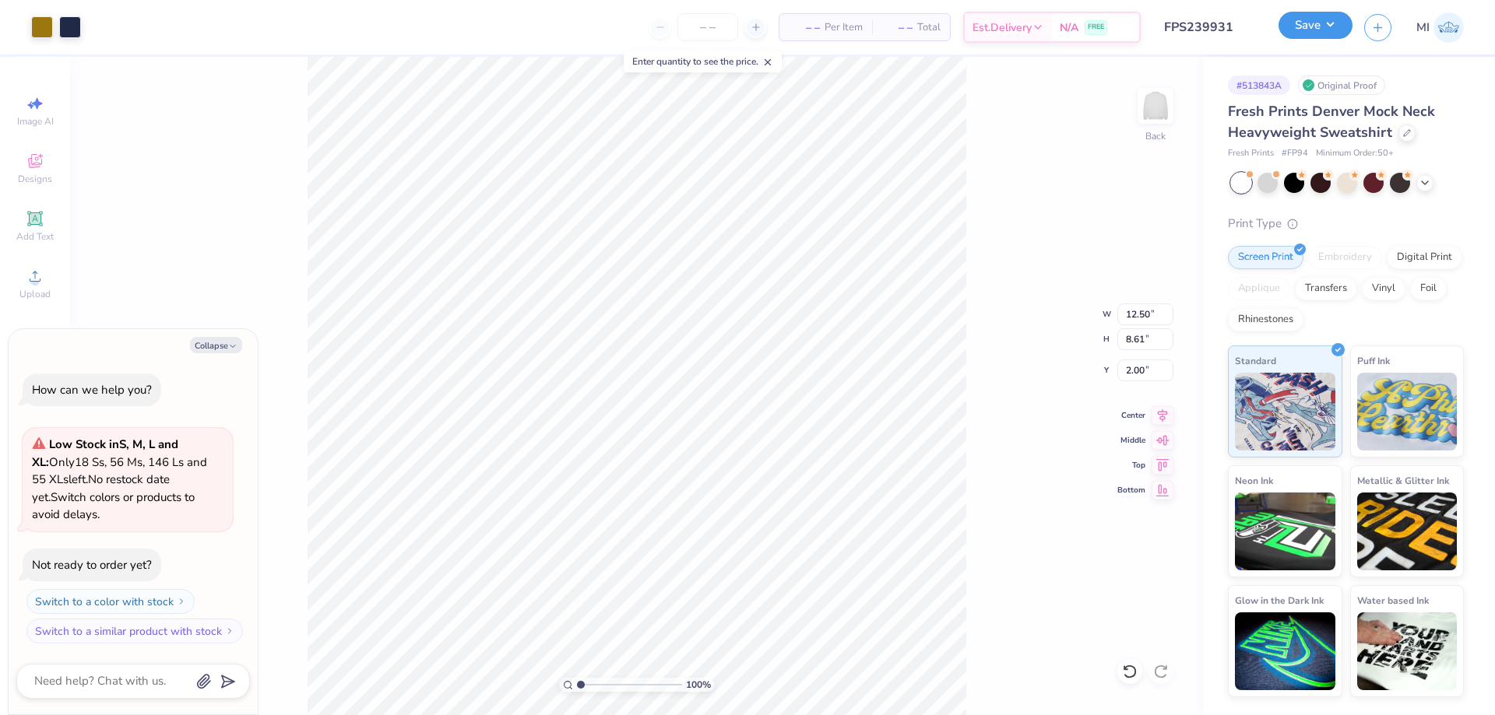
click at [1302, 26] on button "Save" at bounding box center [1315, 25] width 74 height 27
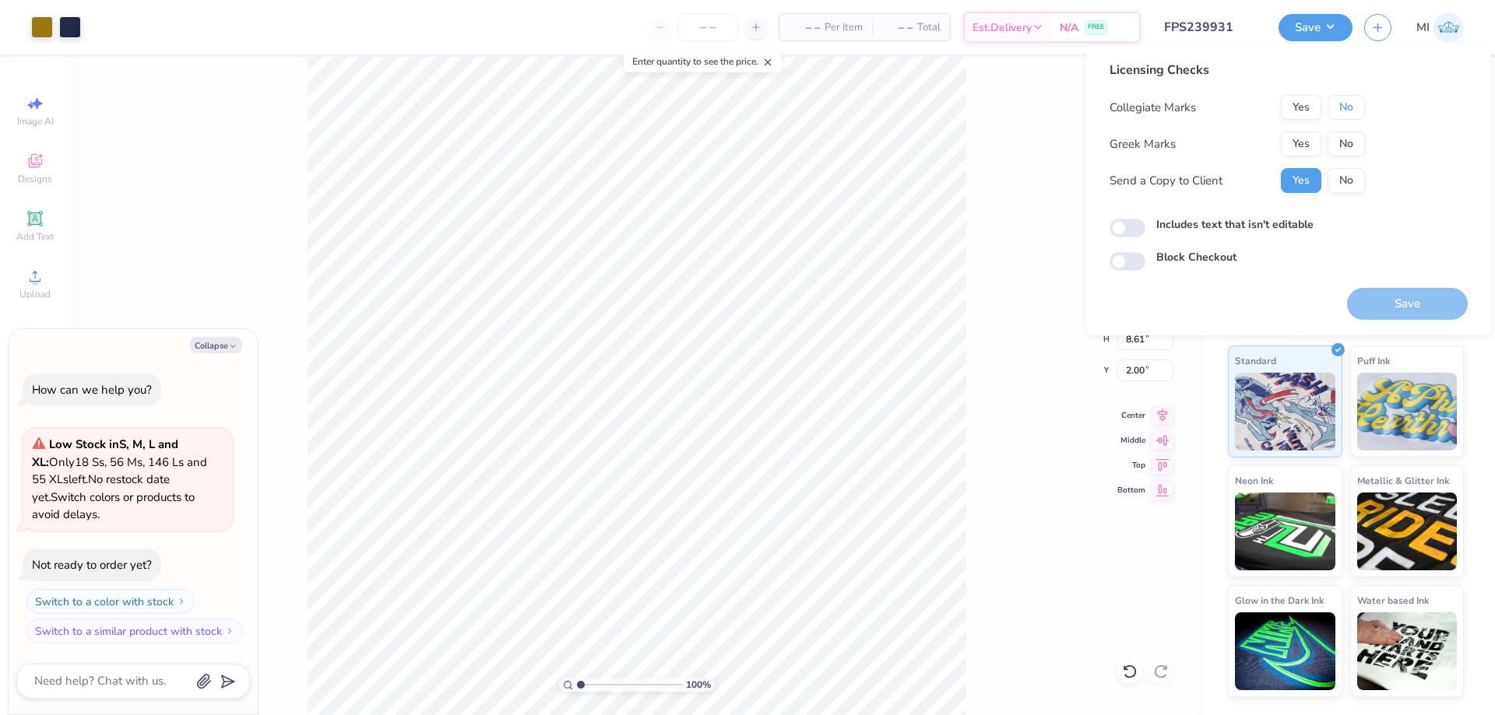
drag, startPoint x: 1355, startPoint y: 100, endPoint x: 1318, endPoint y: 129, distance: 46.6
click at [1349, 105] on button "No" at bounding box center [1345, 107] width 37 height 25
click at [1302, 142] on button "Yes" at bounding box center [1301, 144] width 40 height 25
type textarea "x"
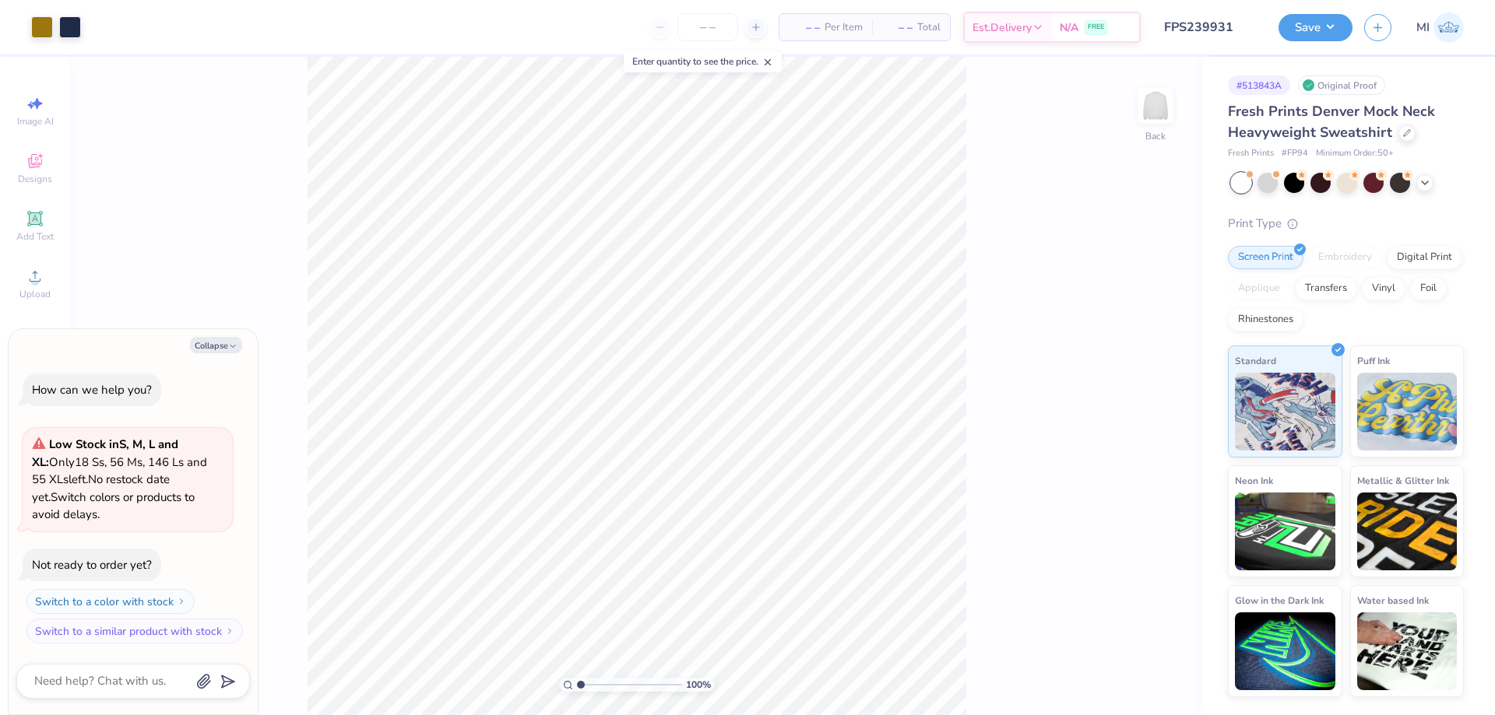
type textarea "x"
